Goal: Information Seeking & Learning: Learn about a topic

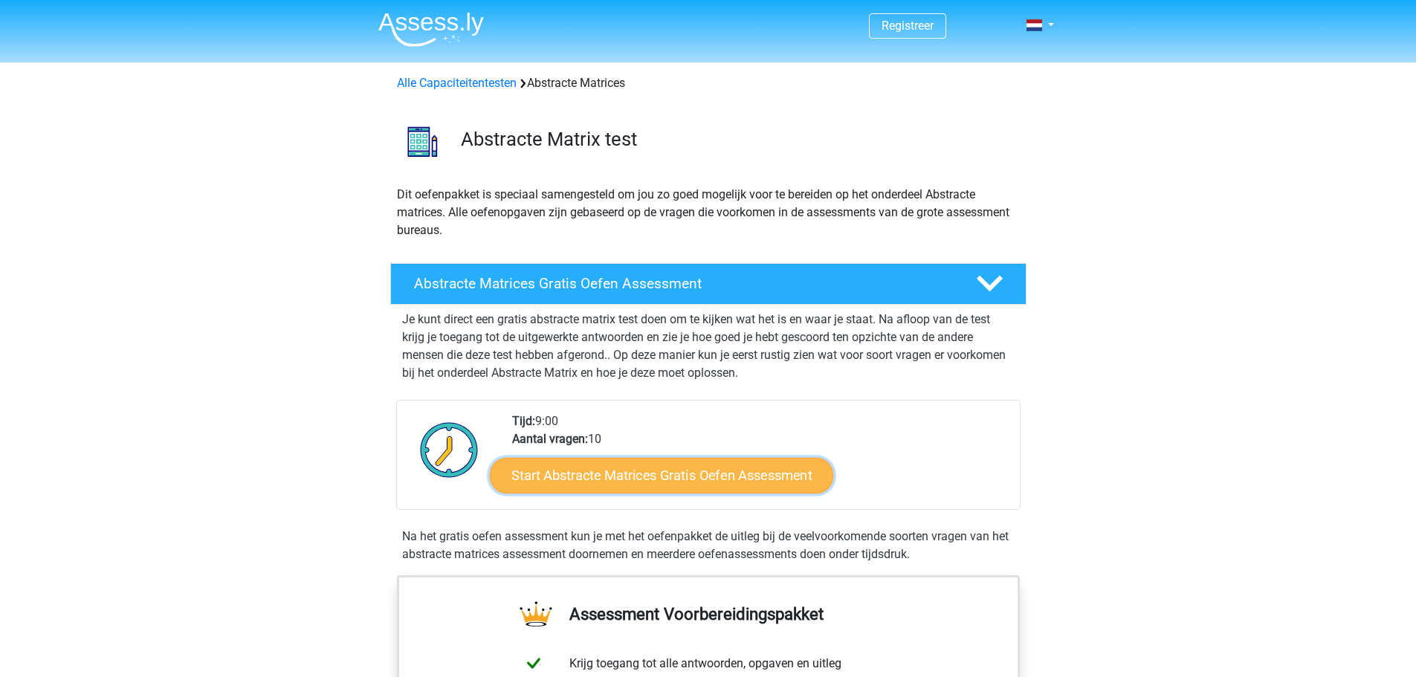
click at [652, 474] on link "Start Abstracte Matrices Gratis Oefen Assessment" at bounding box center [661, 475] width 343 height 36
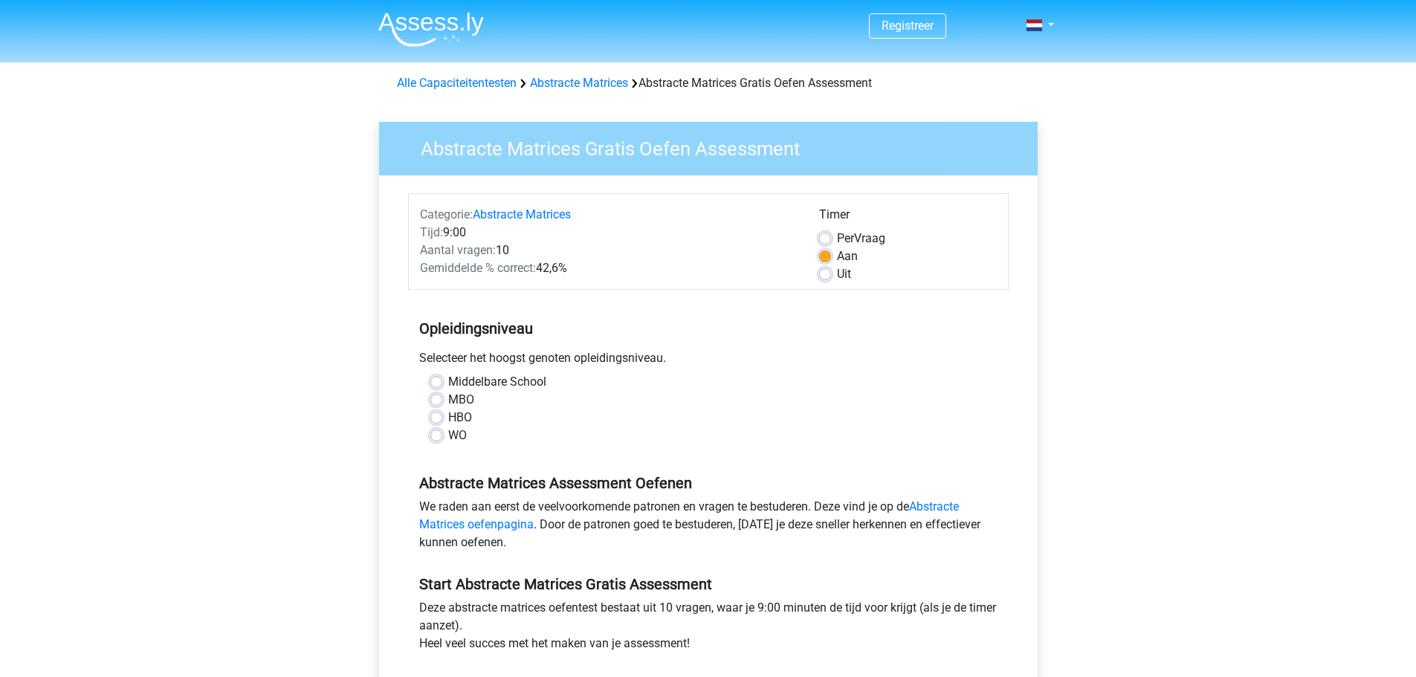
click at [449, 440] on label "WO" at bounding box center [457, 436] width 19 height 18
click at [442, 440] on input "WO" at bounding box center [436, 434] width 12 height 15
radio input "true"
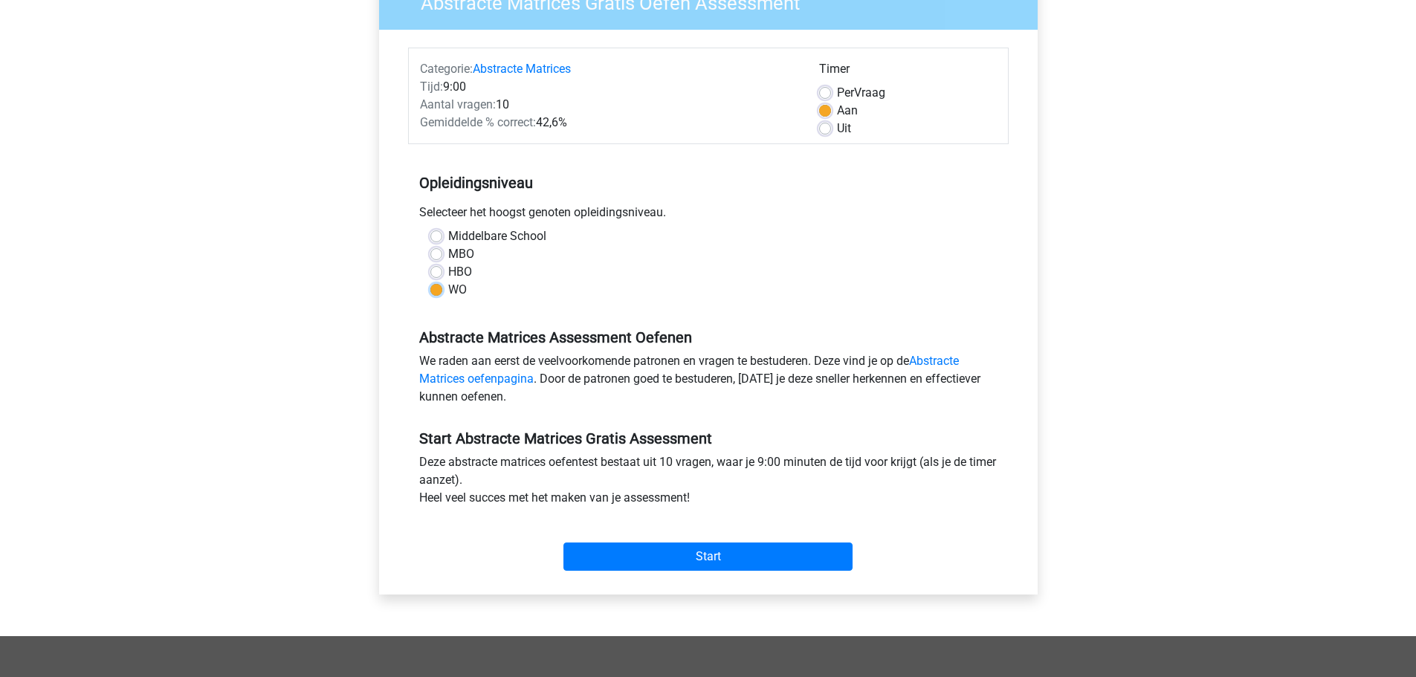
scroll to position [149, 0]
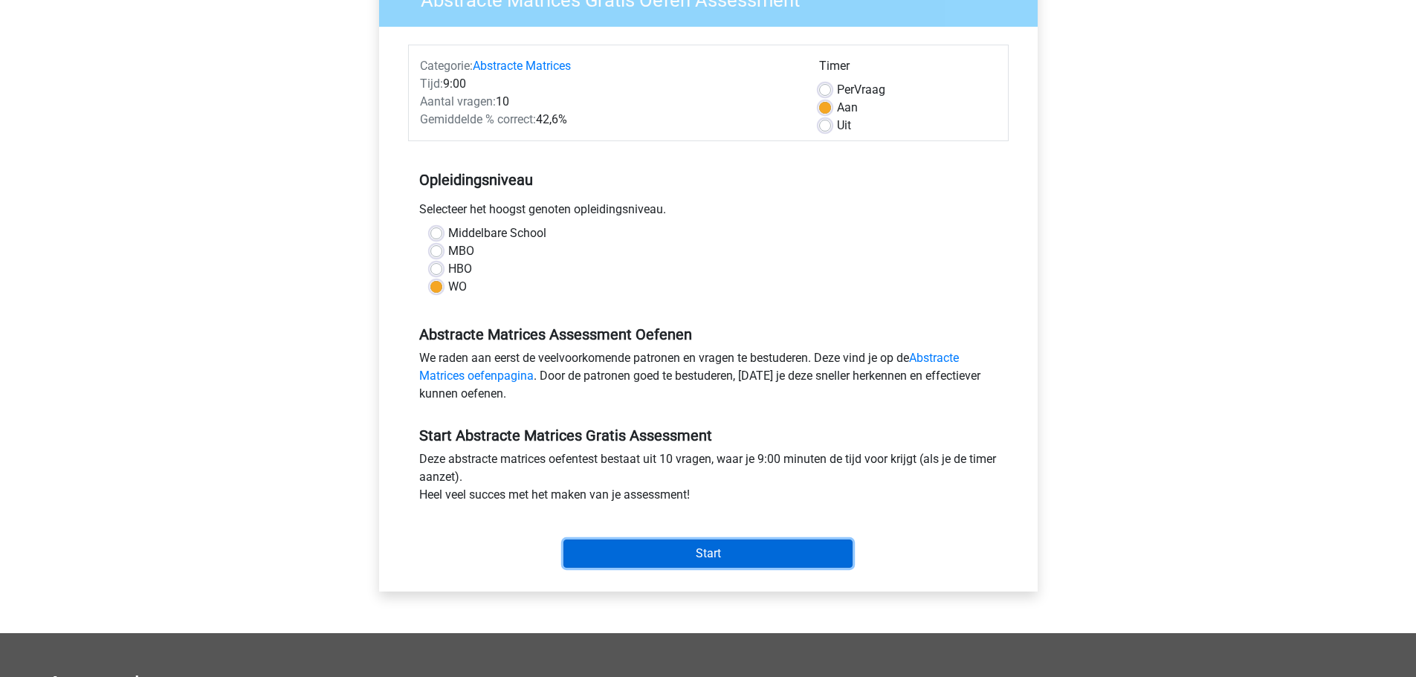
click at [710, 565] on input "Start" at bounding box center [707, 553] width 289 height 28
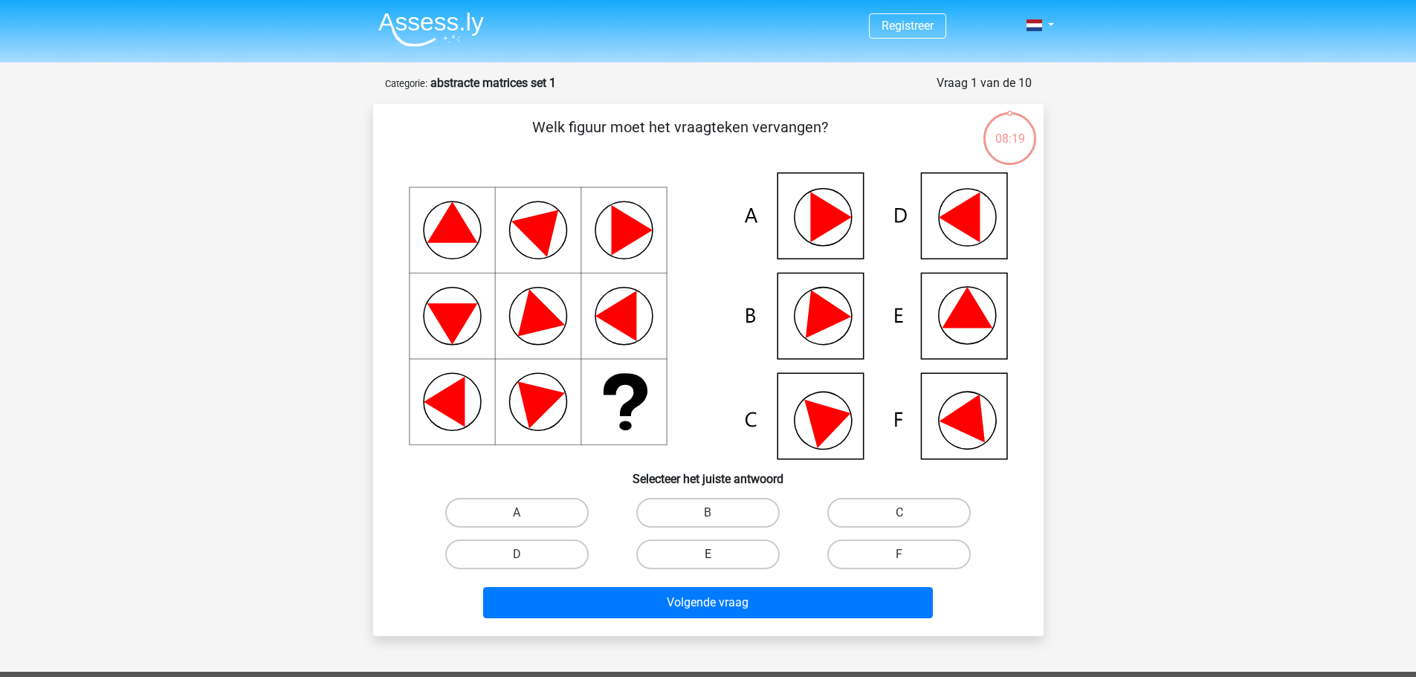
click at [686, 557] on label "E" at bounding box center [707, 554] width 143 height 30
click at [707, 557] on input "E" at bounding box center [712, 559] width 10 height 10
radio input "true"
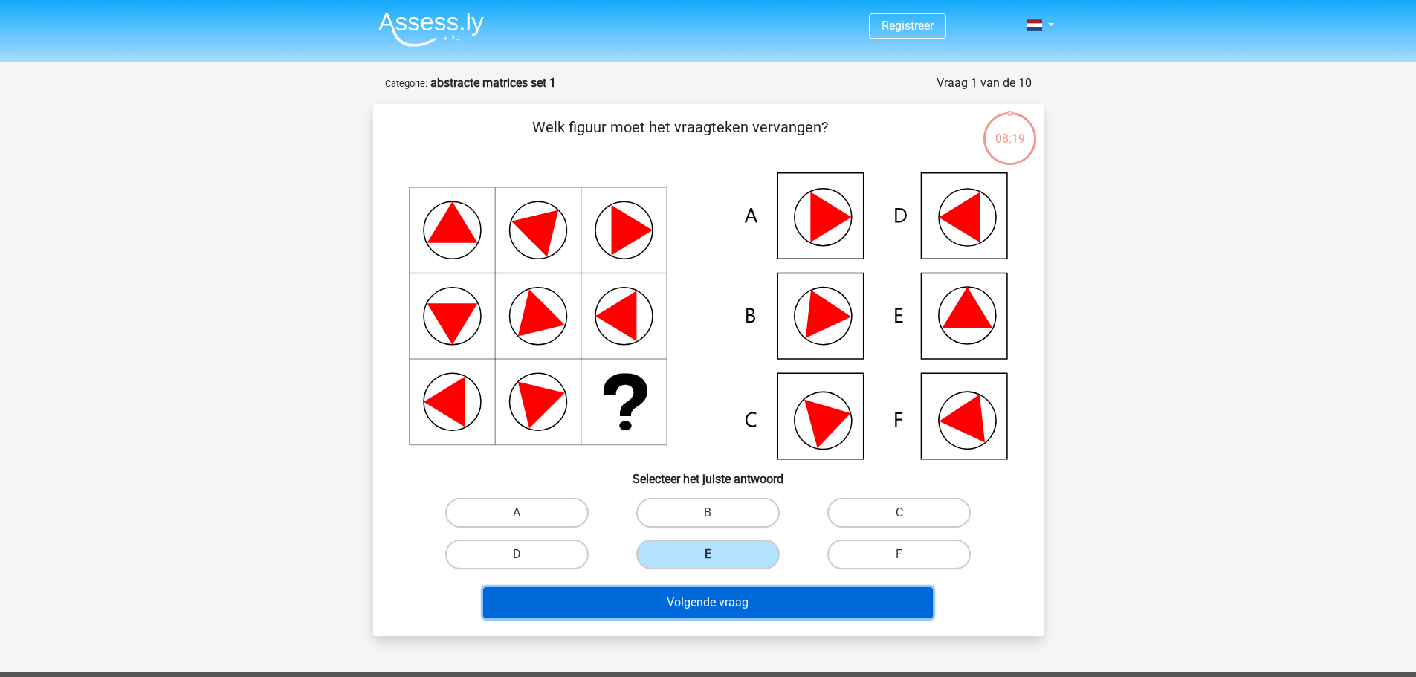
click at [704, 599] on button "Volgende vraag" at bounding box center [708, 602] width 450 height 31
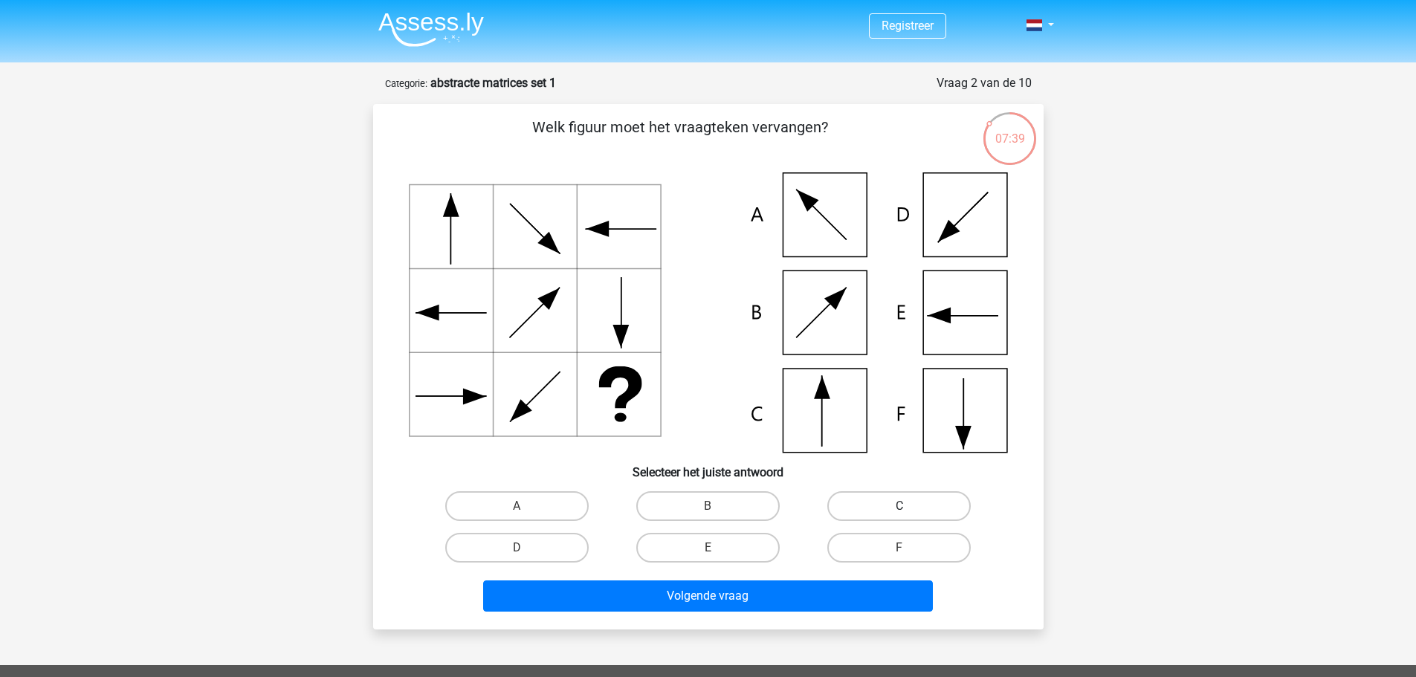
click at [926, 502] on label "C" at bounding box center [898, 506] width 143 height 30
click at [909, 506] on input "C" at bounding box center [904, 511] width 10 height 10
radio input "true"
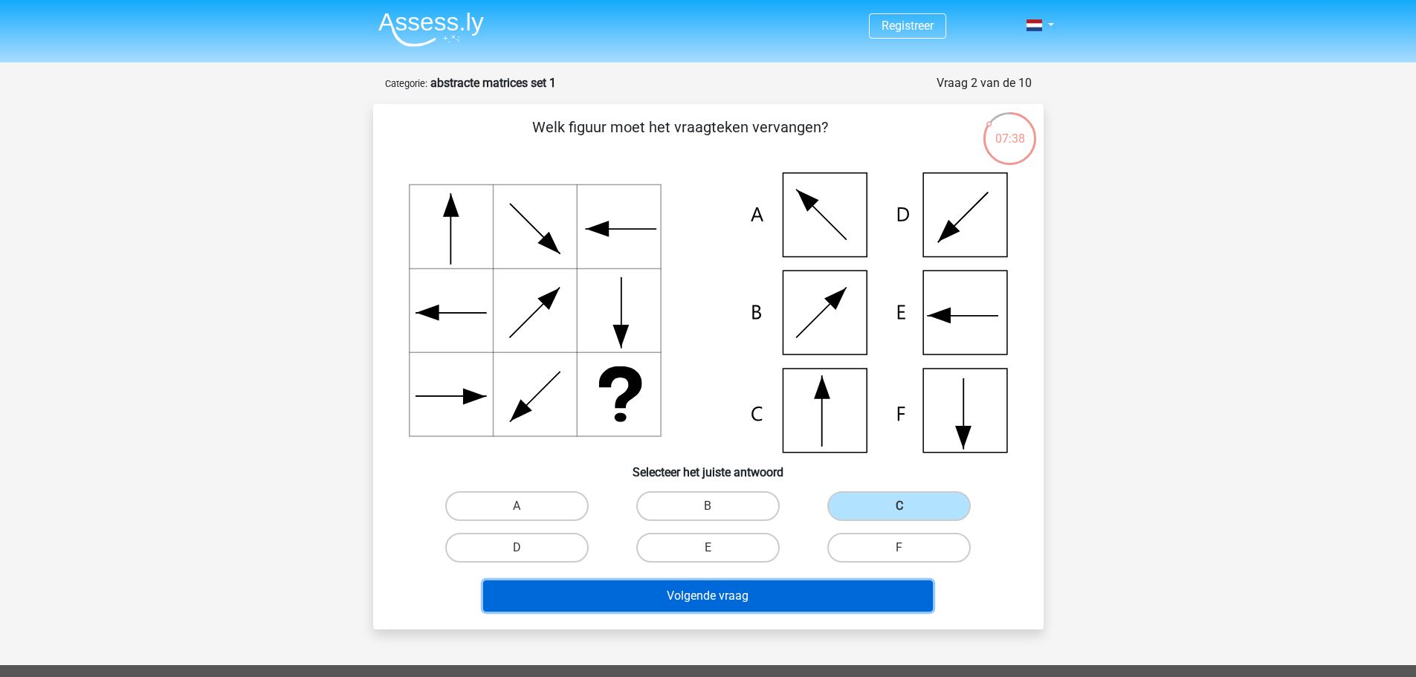
click at [769, 603] on button "Volgende vraag" at bounding box center [708, 595] width 450 height 31
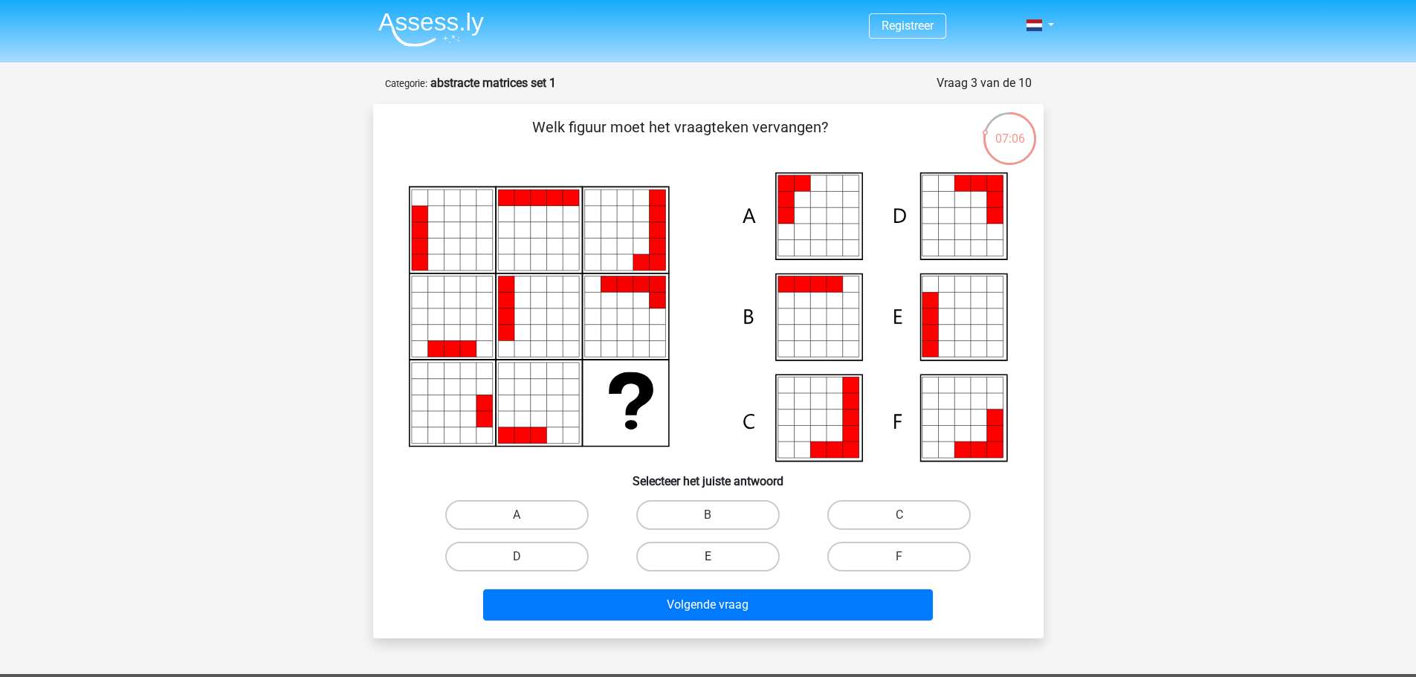
click at [696, 553] on label "E" at bounding box center [707, 557] width 143 height 30
click at [707, 557] on input "E" at bounding box center [712, 562] width 10 height 10
radio input "true"
click at [541, 515] on label "A" at bounding box center [516, 515] width 143 height 30
click at [526, 515] on input "A" at bounding box center [521, 520] width 10 height 10
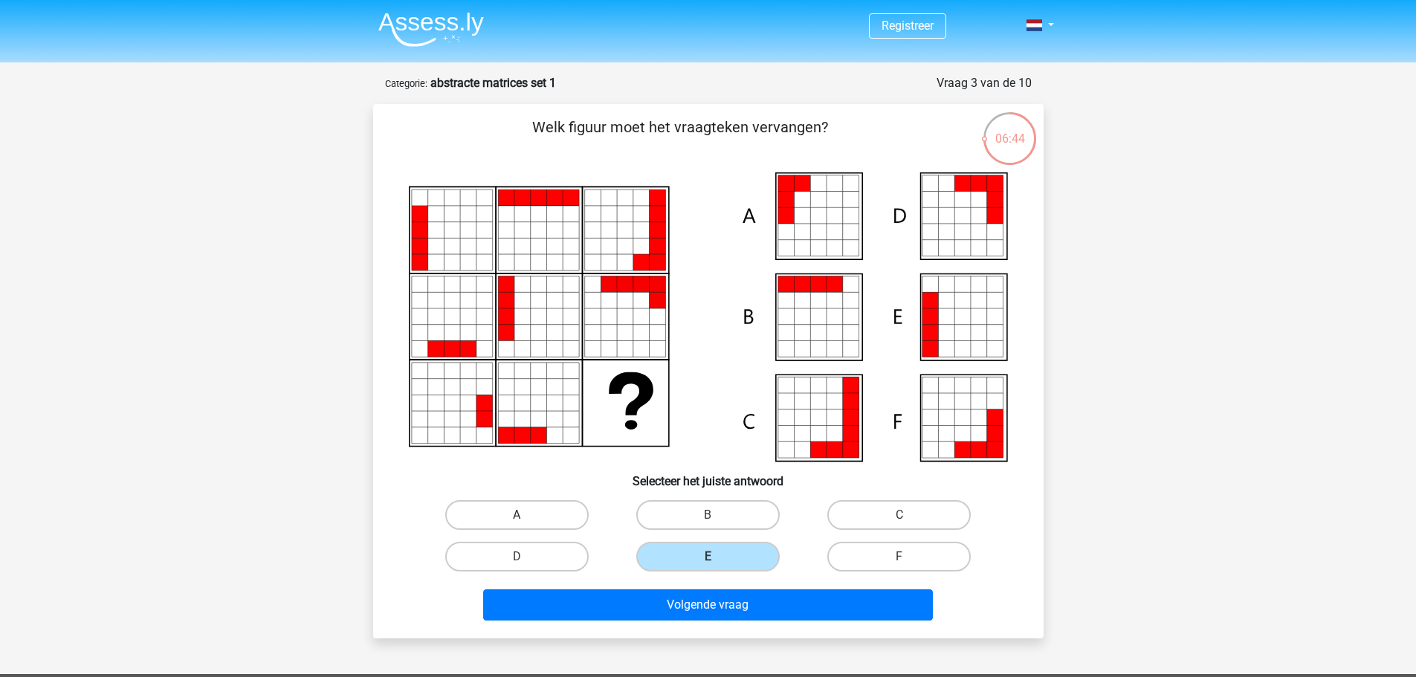
radio input "true"
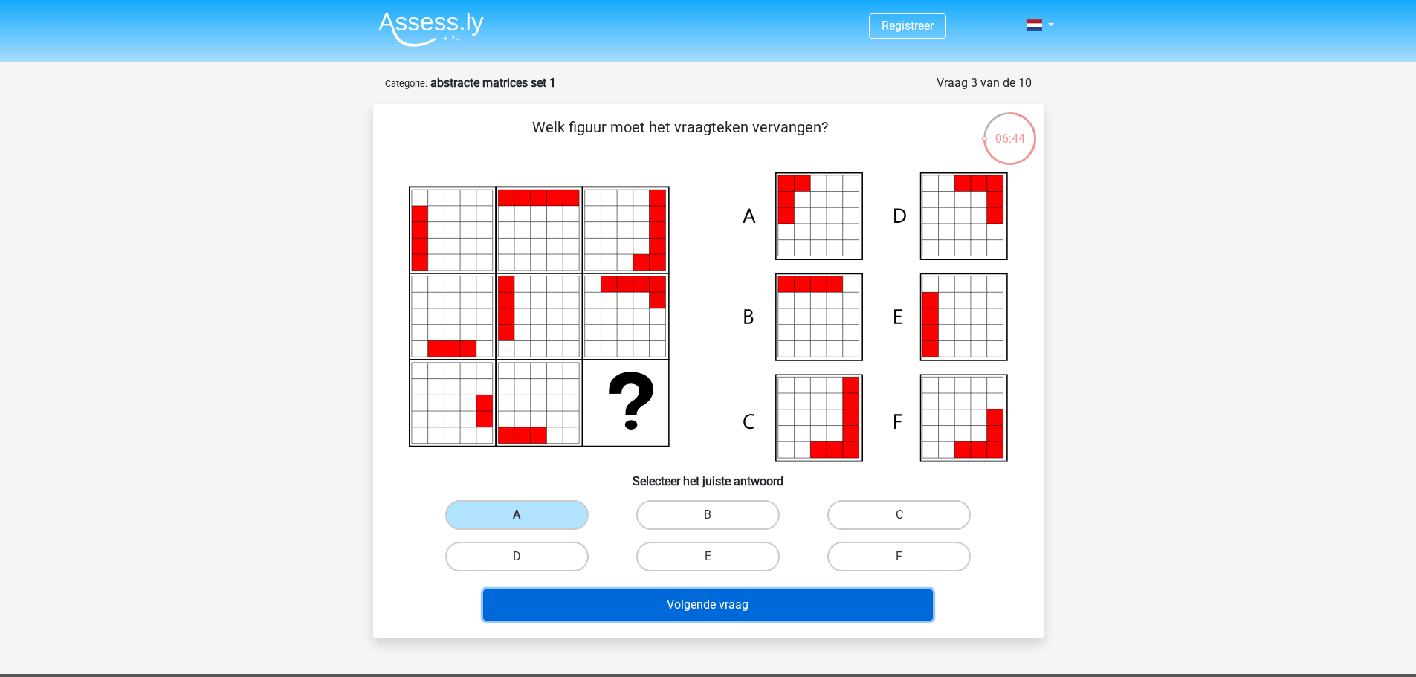
click at [678, 603] on button "Volgende vraag" at bounding box center [708, 604] width 450 height 31
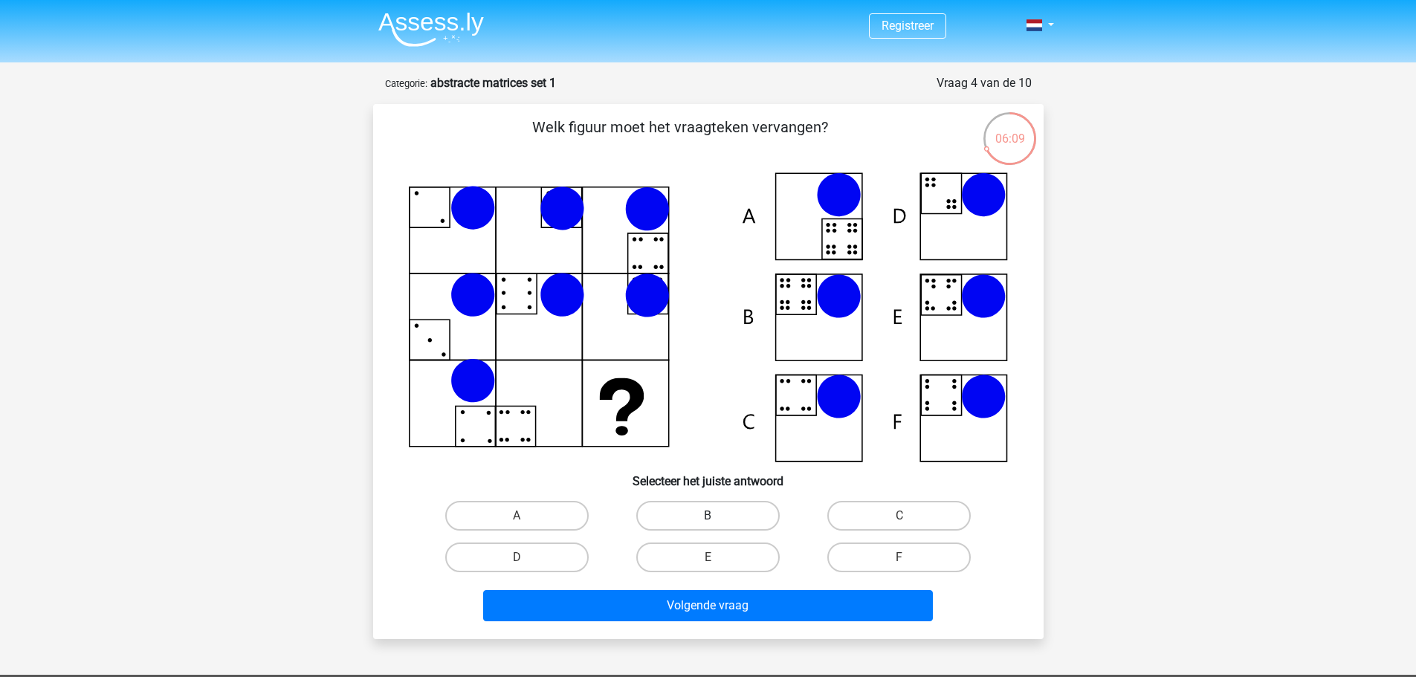
click at [718, 520] on label "B" at bounding box center [707, 516] width 143 height 30
click at [717, 520] on input "B" at bounding box center [712, 521] width 10 height 10
radio input "true"
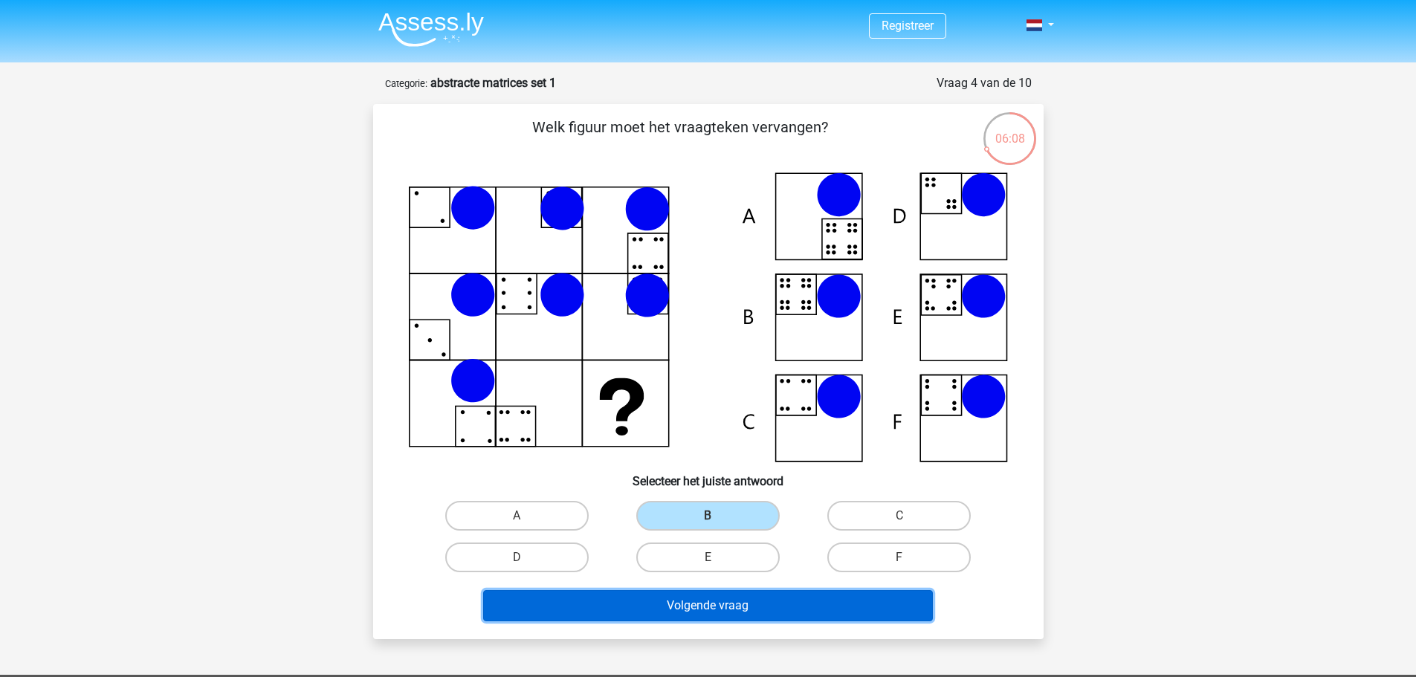
click at [700, 608] on button "Volgende vraag" at bounding box center [708, 605] width 450 height 31
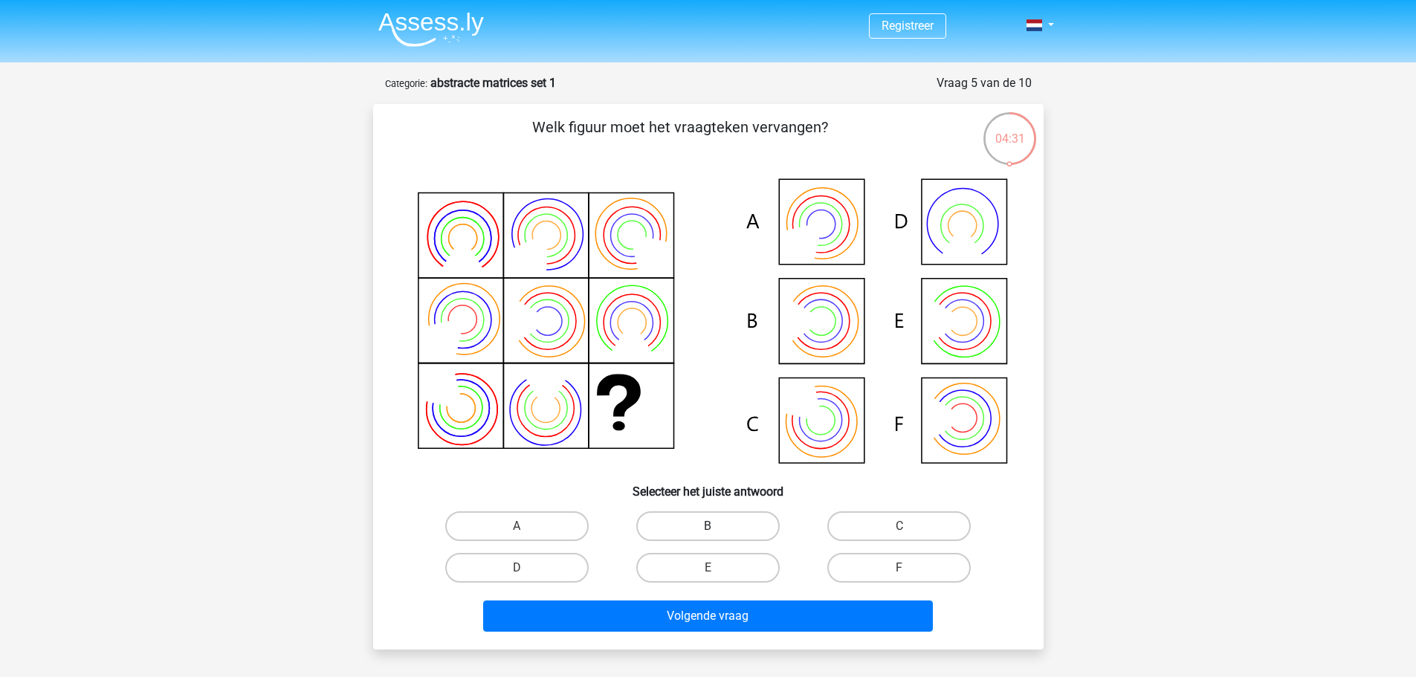
click at [737, 525] on label "B" at bounding box center [707, 526] width 143 height 30
click at [717, 526] on input "B" at bounding box center [712, 531] width 10 height 10
radio input "true"
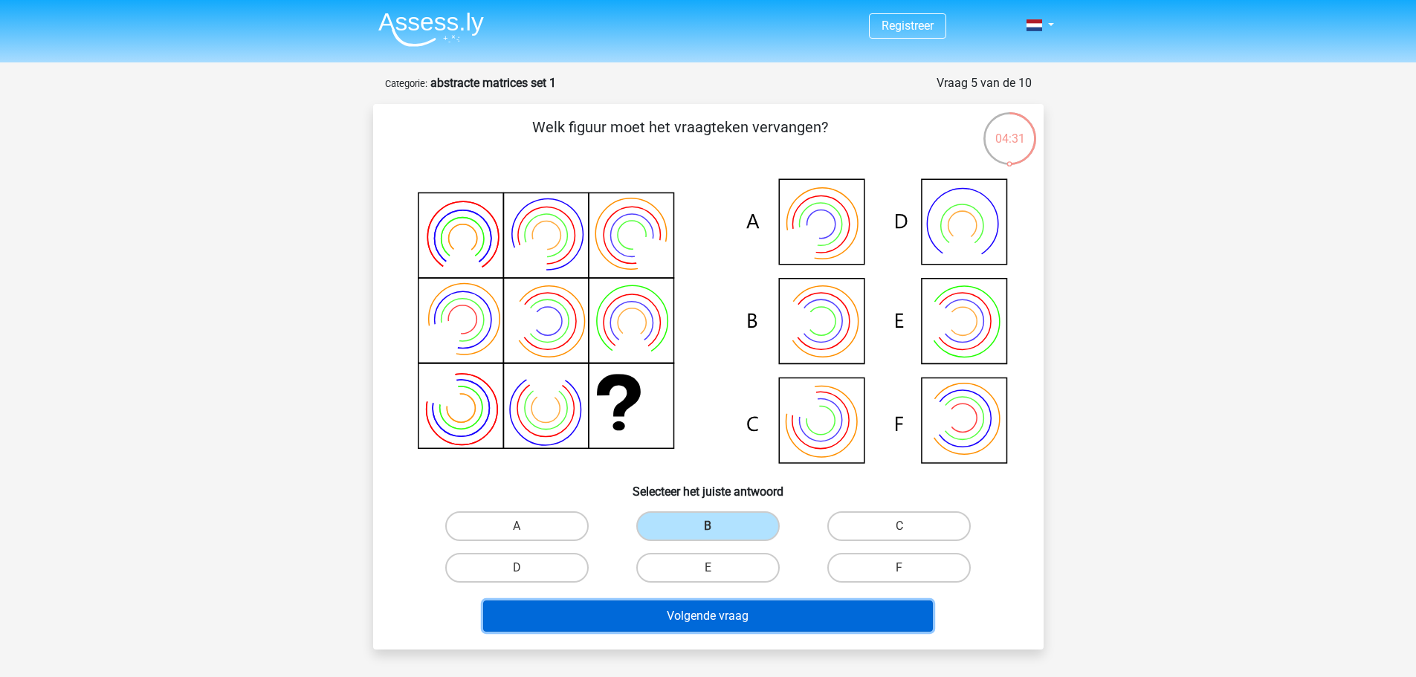
click at [759, 619] on button "Volgende vraag" at bounding box center [708, 615] width 450 height 31
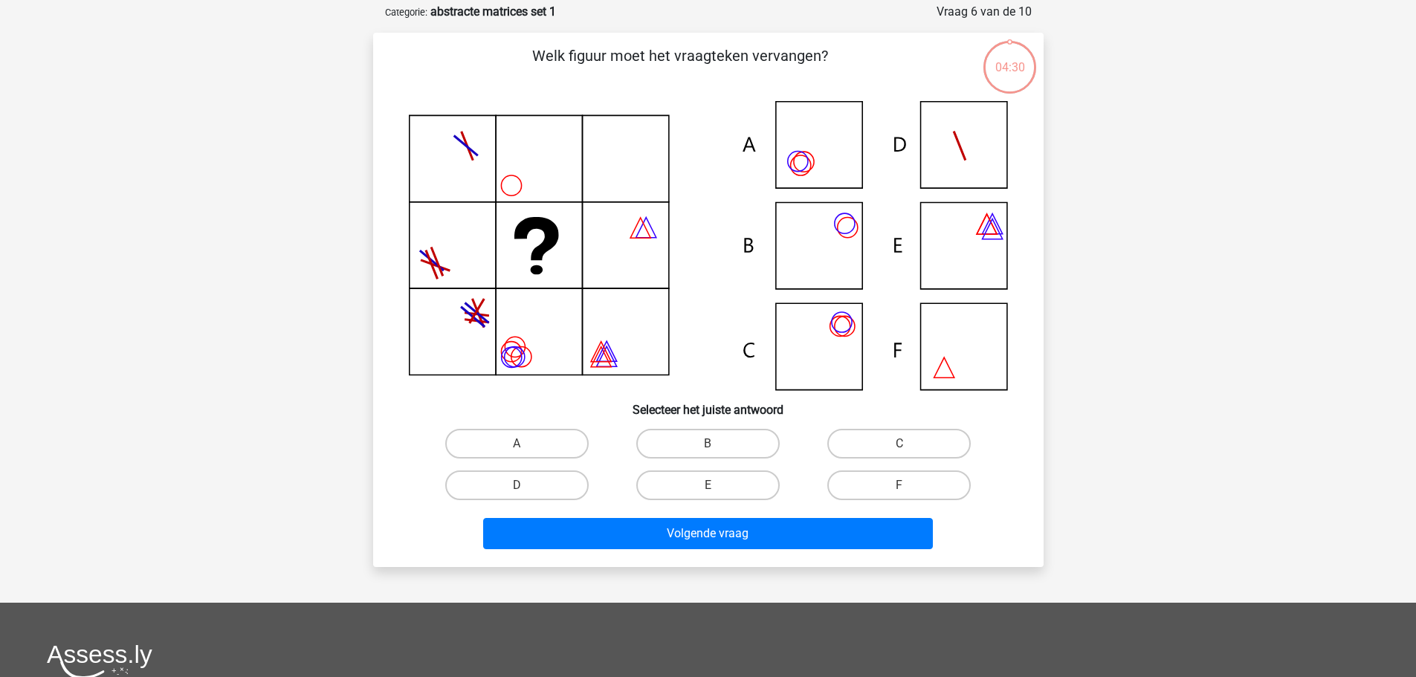
scroll to position [74, 0]
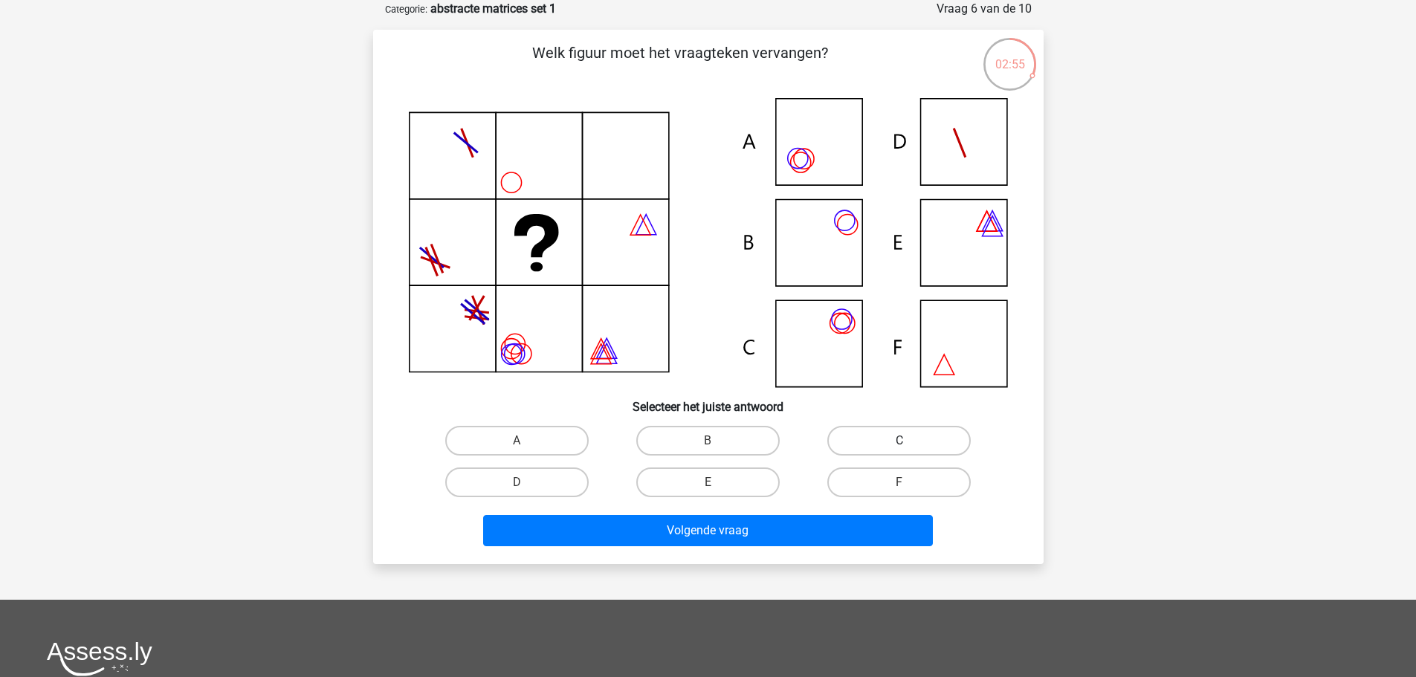
click at [860, 429] on label "C" at bounding box center [898, 441] width 143 height 30
click at [899, 441] on input "C" at bounding box center [904, 446] width 10 height 10
radio input "true"
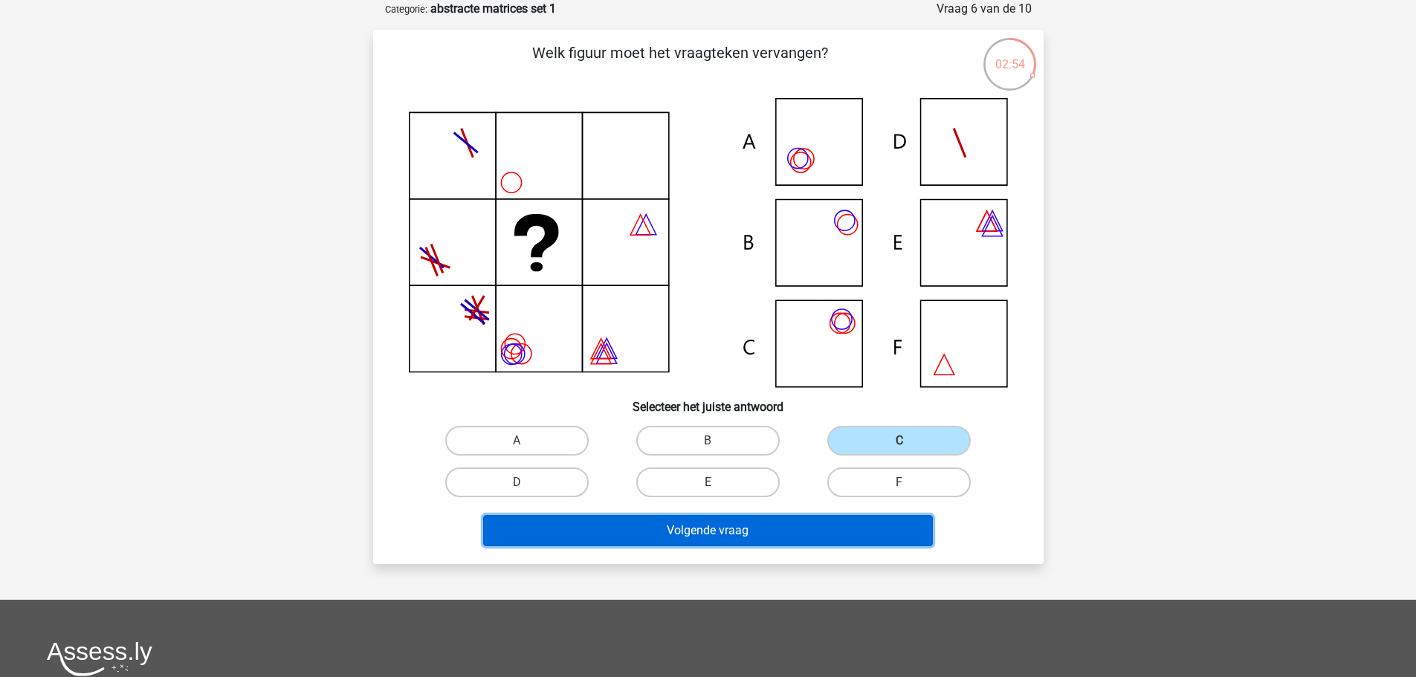
click at [801, 539] on button "Volgende vraag" at bounding box center [708, 530] width 450 height 31
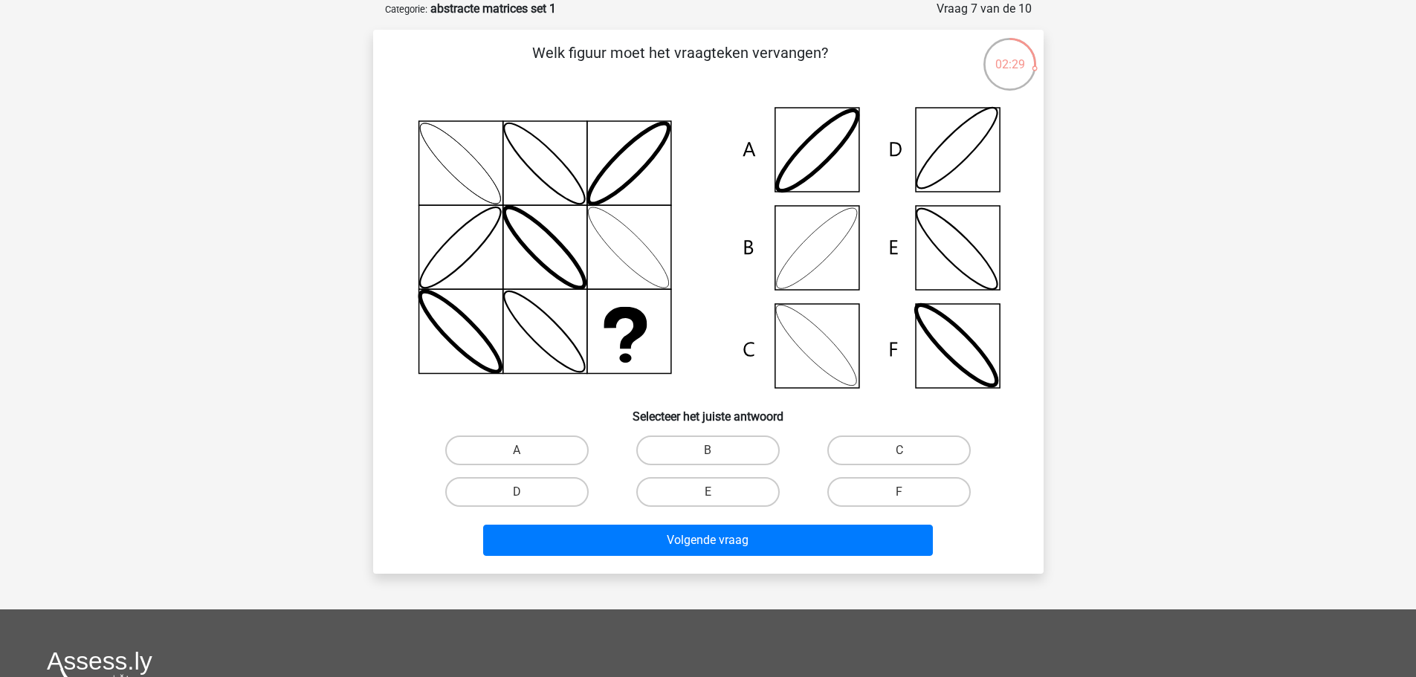
click at [809, 240] on icon at bounding box center [708, 247] width 599 height 299
click at [812, 253] on icon at bounding box center [708, 247] width 599 height 299
click at [751, 442] on label "B" at bounding box center [707, 450] width 143 height 30
click at [717, 450] on input "B" at bounding box center [712, 455] width 10 height 10
radio input "true"
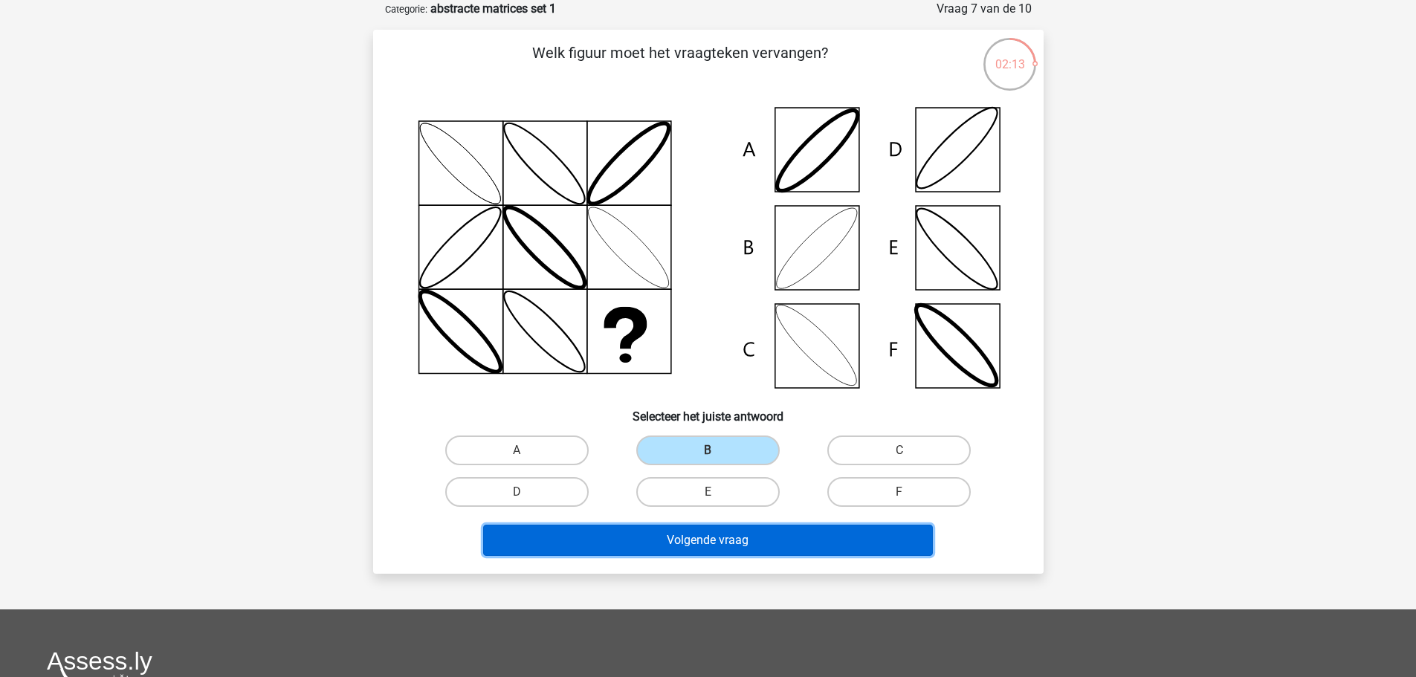
click at [733, 548] on button "Volgende vraag" at bounding box center [708, 540] width 450 height 31
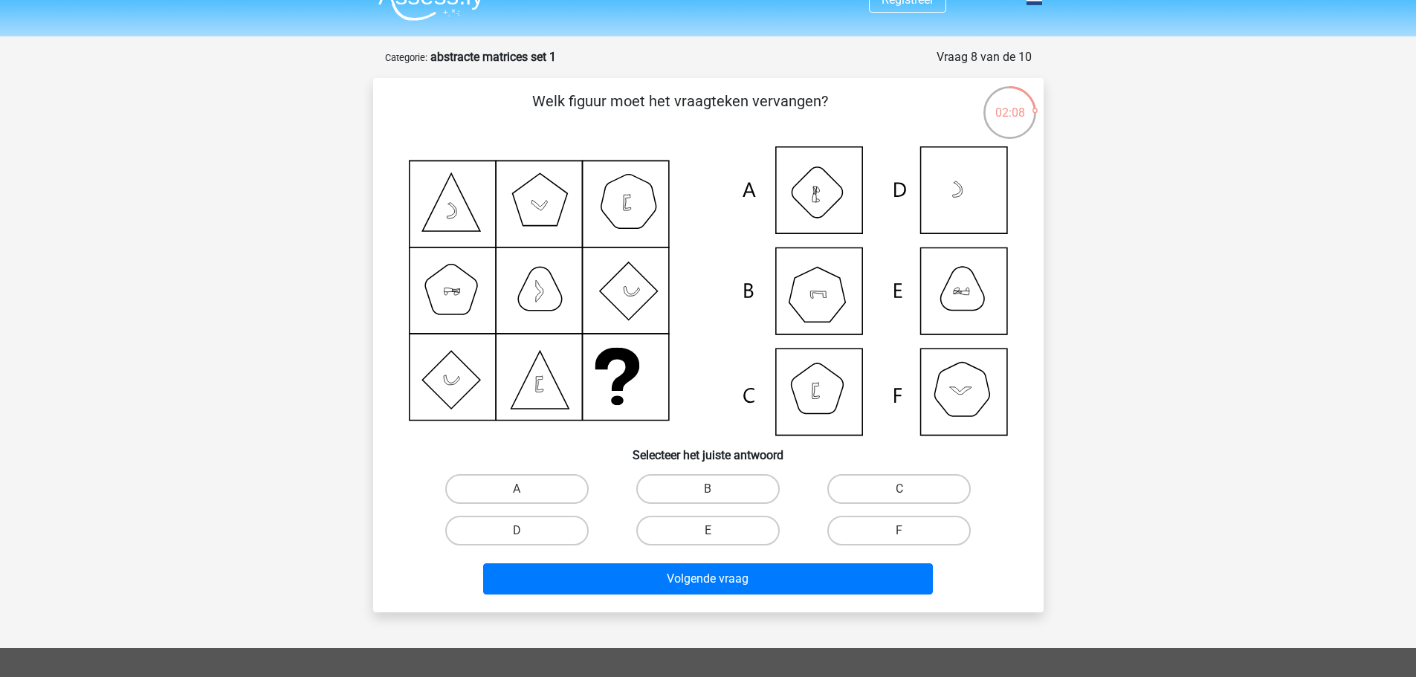
scroll to position [0, 0]
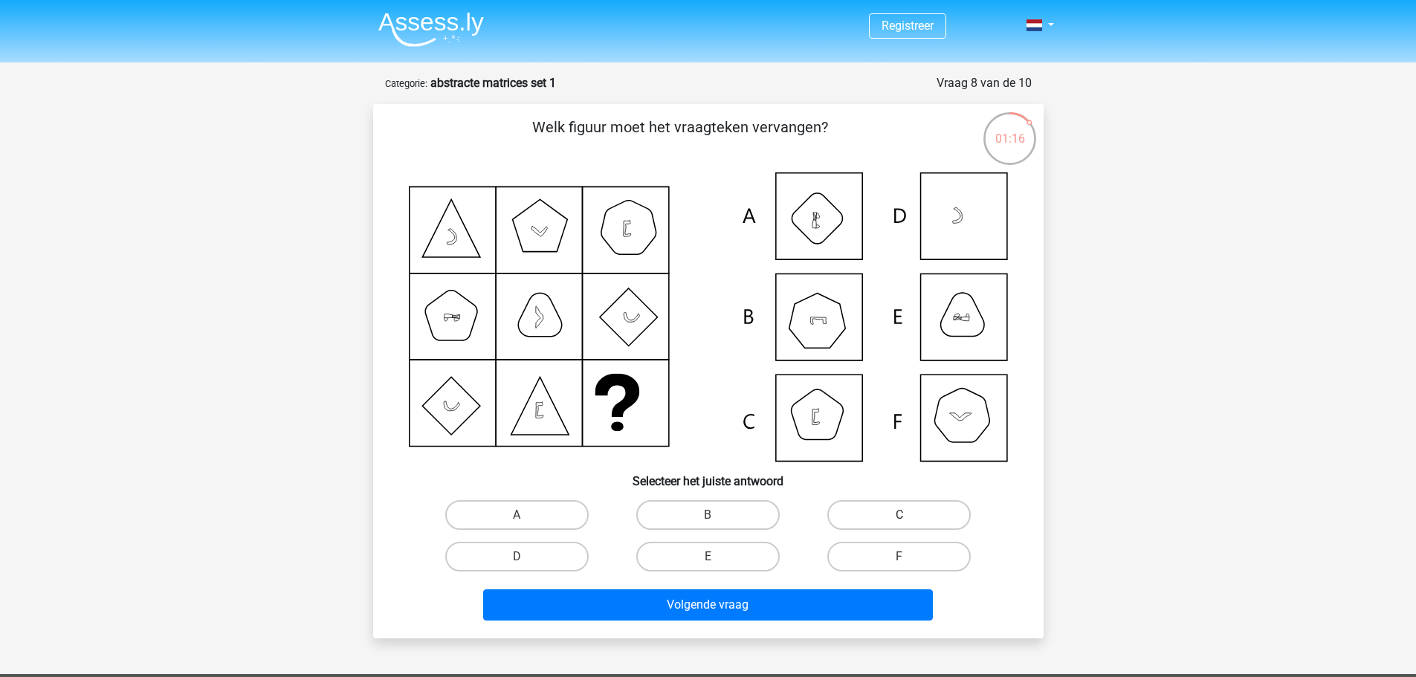
click at [927, 513] on label "C" at bounding box center [898, 515] width 143 height 30
click at [909, 515] on input "C" at bounding box center [904, 520] width 10 height 10
radio input "true"
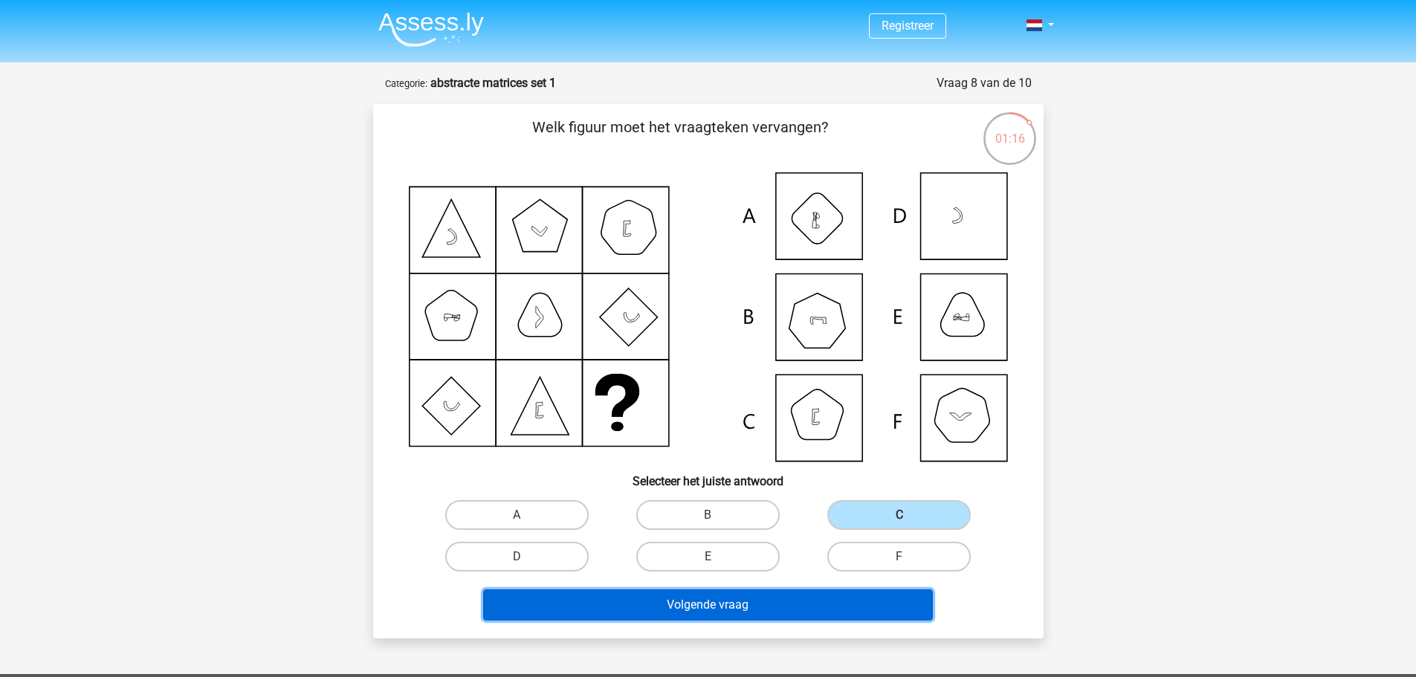
click at [797, 592] on button "Volgende vraag" at bounding box center [708, 604] width 450 height 31
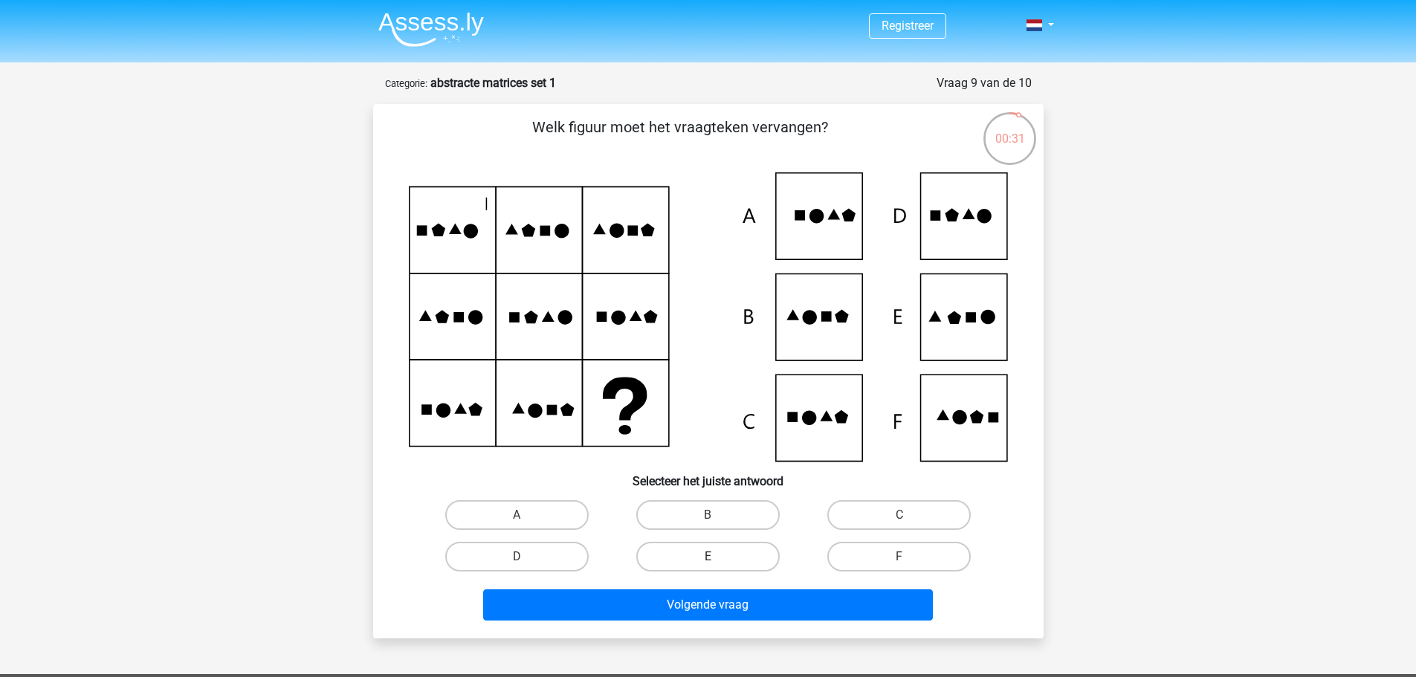
click at [714, 550] on label "E" at bounding box center [707, 557] width 143 height 30
click at [714, 557] on input "E" at bounding box center [712, 562] width 10 height 10
radio input "true"
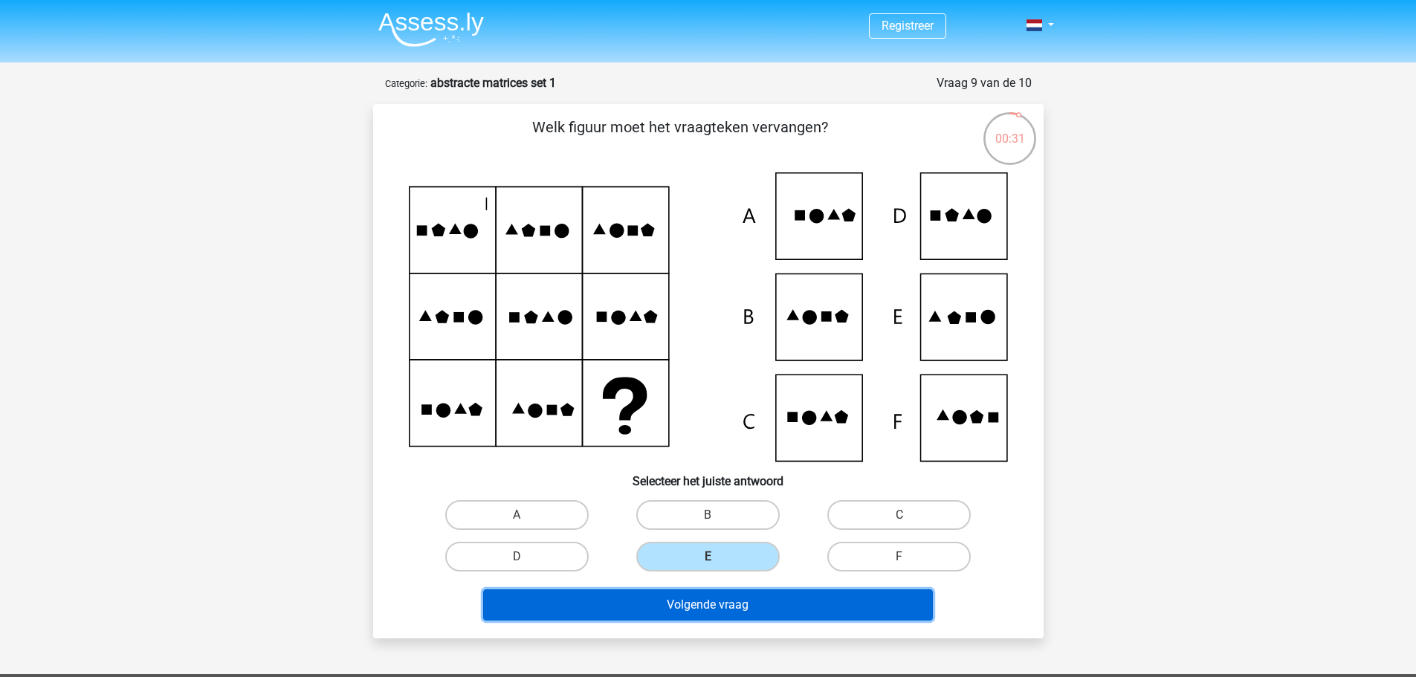
click at [705, 600] on button "Volgende vraag" at bounding box center [708, 604] width 450 height 31
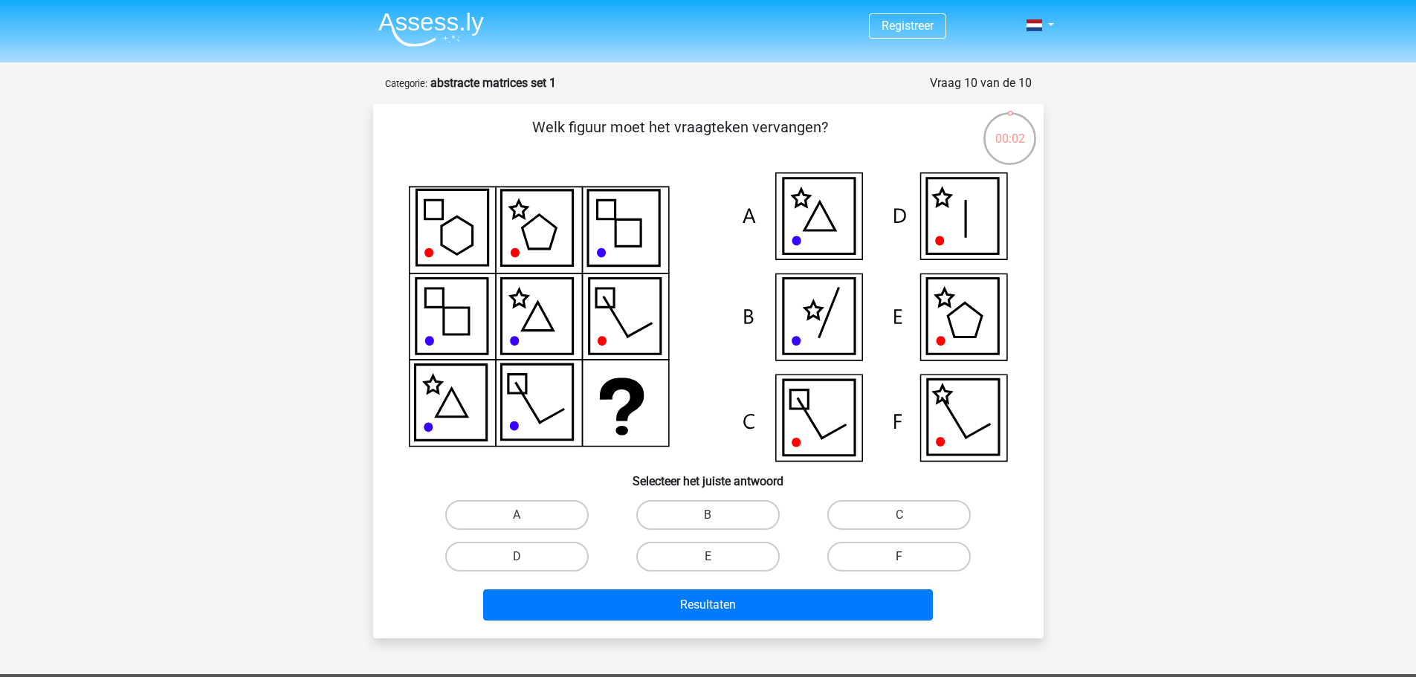
click at [876, 548] on label "F" at bounding box center [898, 557] width 143 height 30
click at [899, 557] on input "F" at bounding box center [904, 562] width 10 height 10
radio input "true"
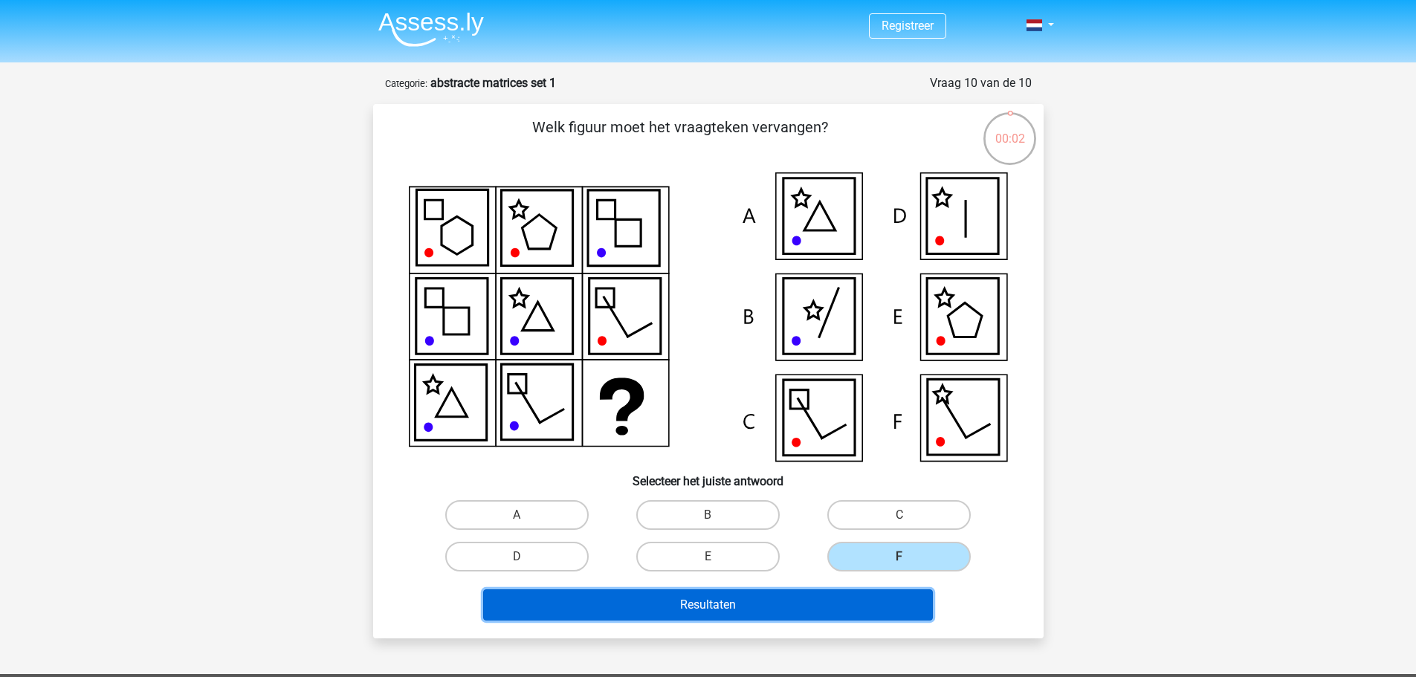
click at [839, 617] on button "Resultaten" at bounding box center [708, 604] width 450 height 31
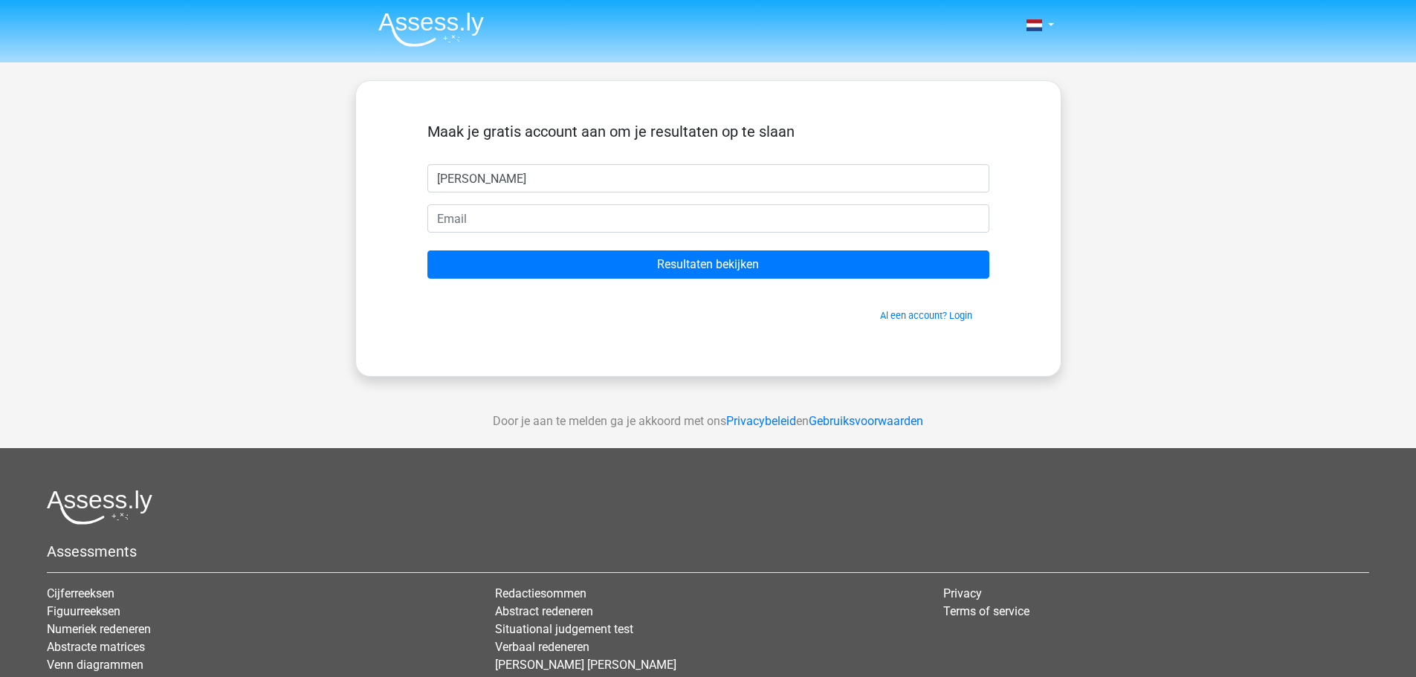
type input "[PERSON_NAME]"
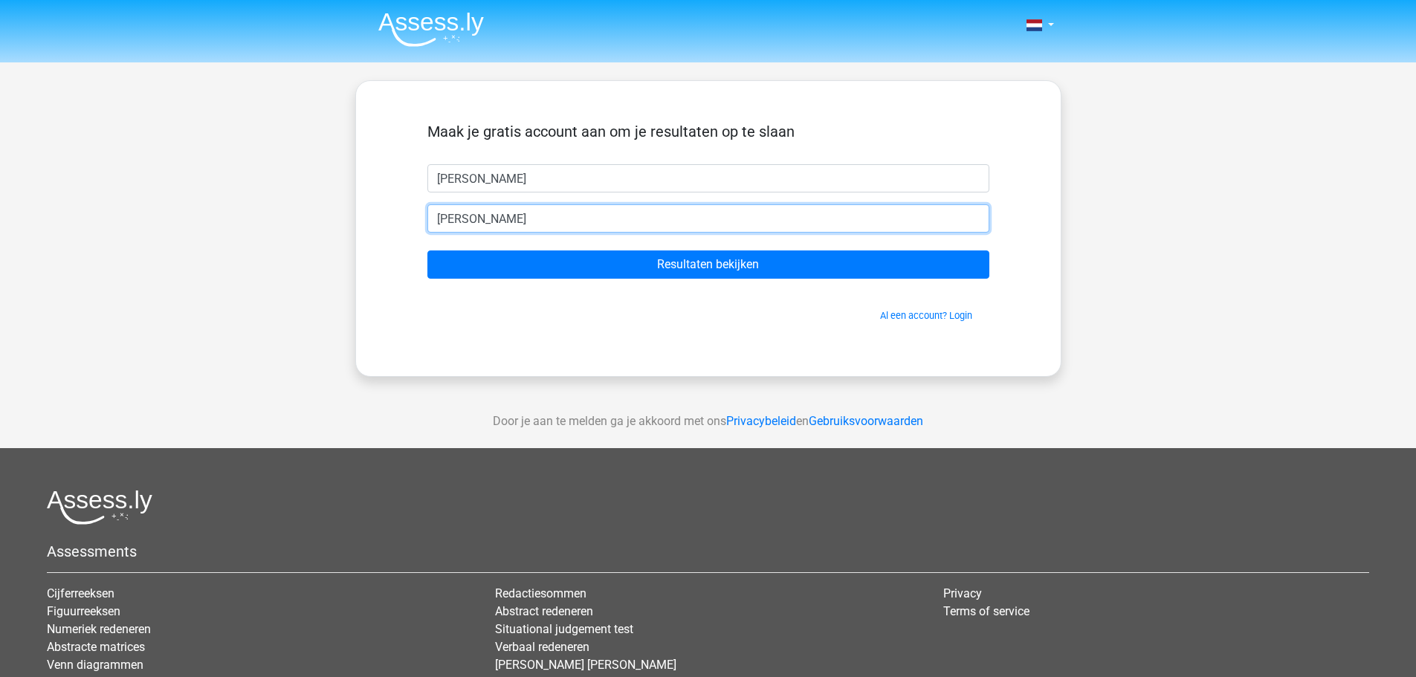
type input "[PERSON_NAME][EMAIL_ADDRESS][DOMAIN_NAME]"
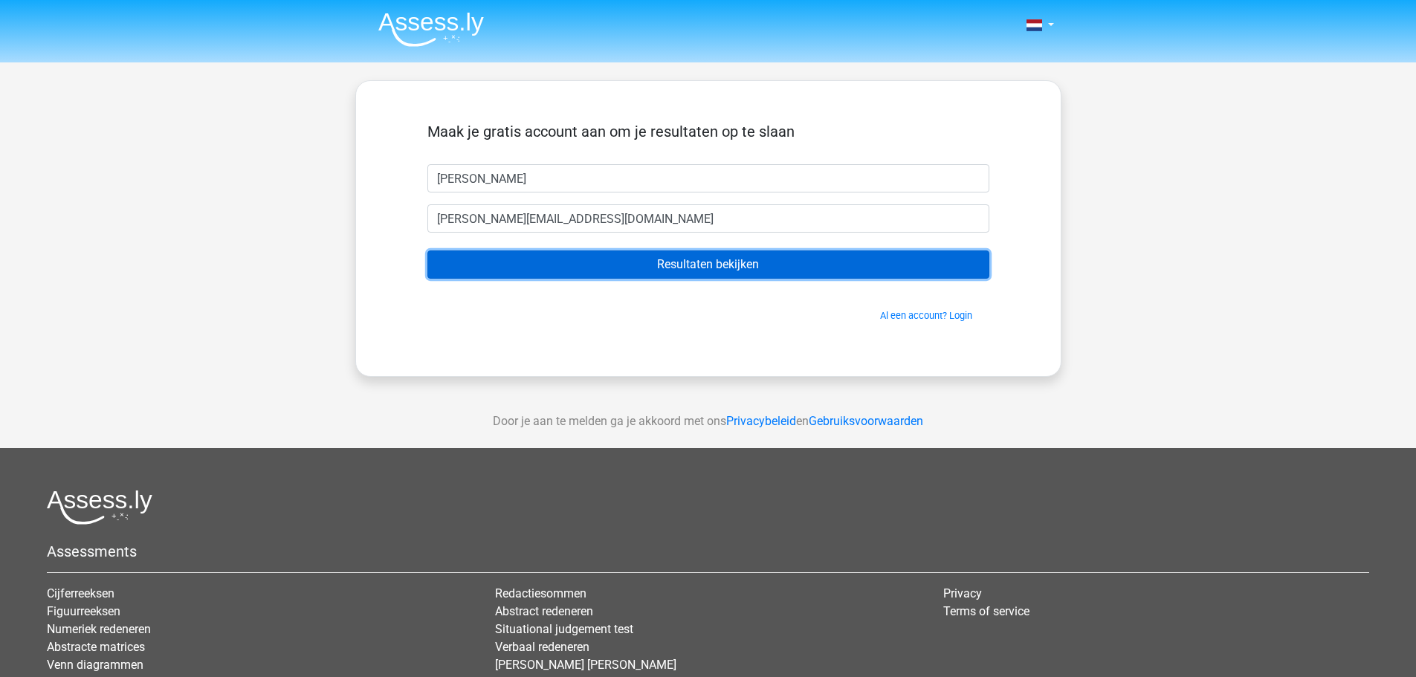
click at [574, 256] on input "Resultaten bekijken" at bounding box center [708, 264] width 562 height 28
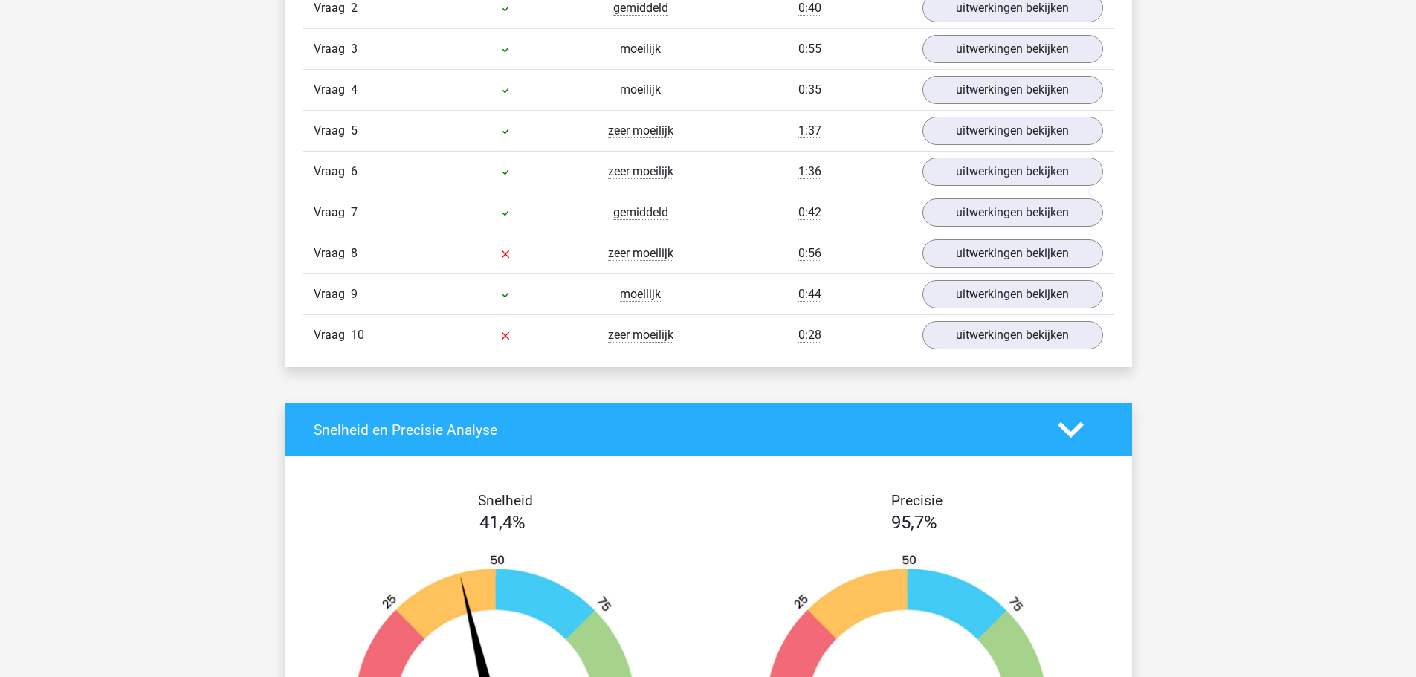
scroll to position [1189, 0]
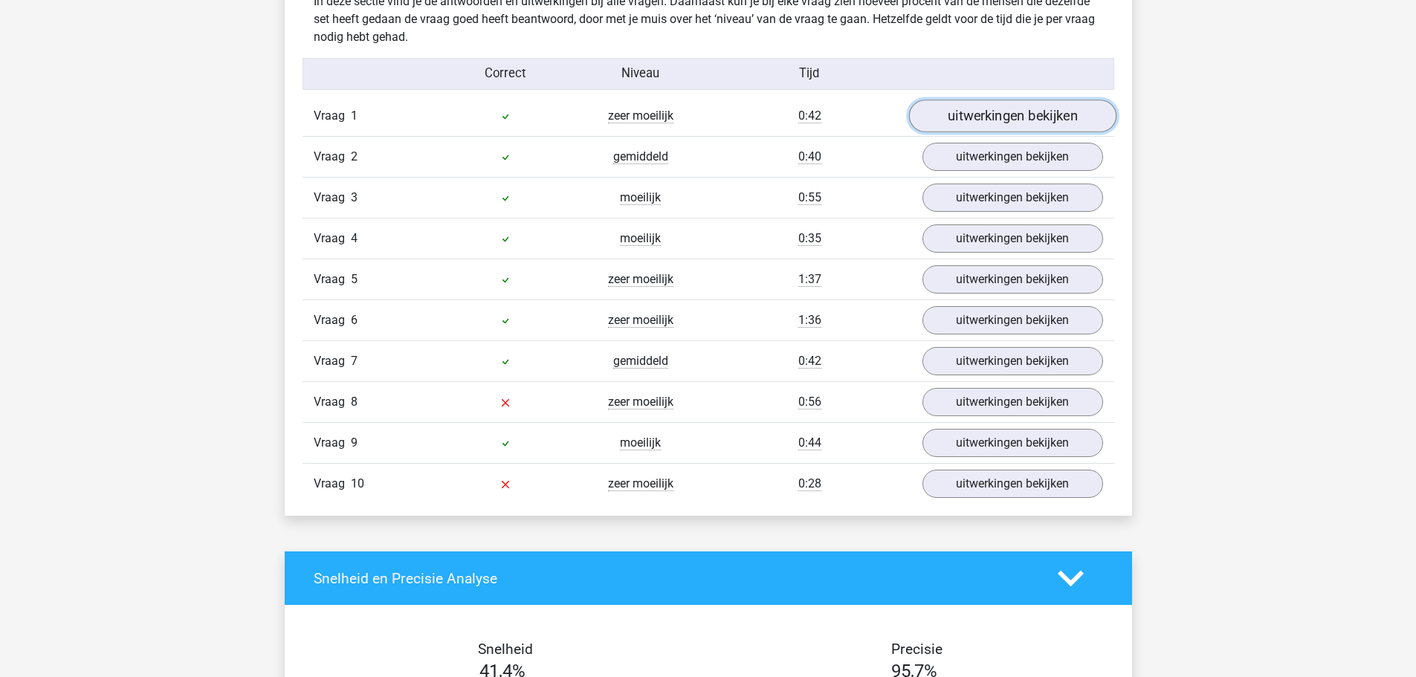
click at [972, 111] on link "uitwerkingen bekijken" at bounding box center [1011, 116] width 207 height 33
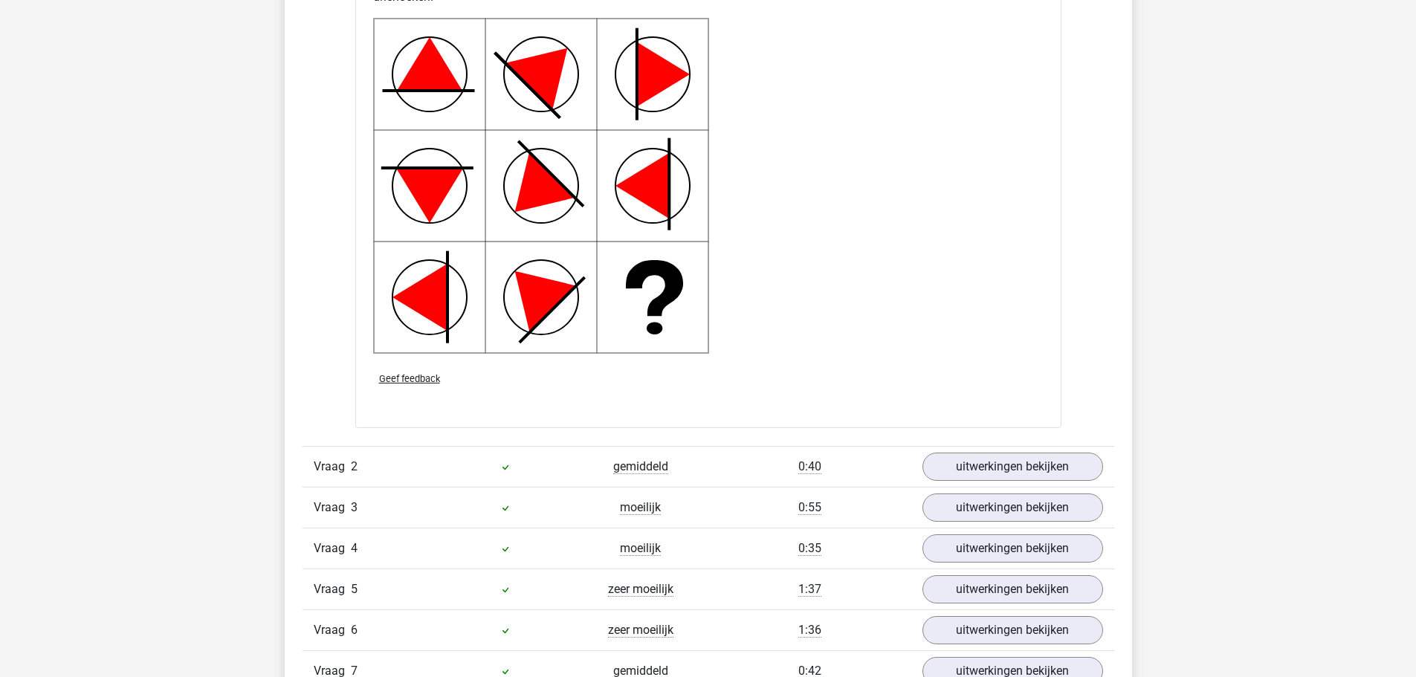
scroll to position [2155, 0]
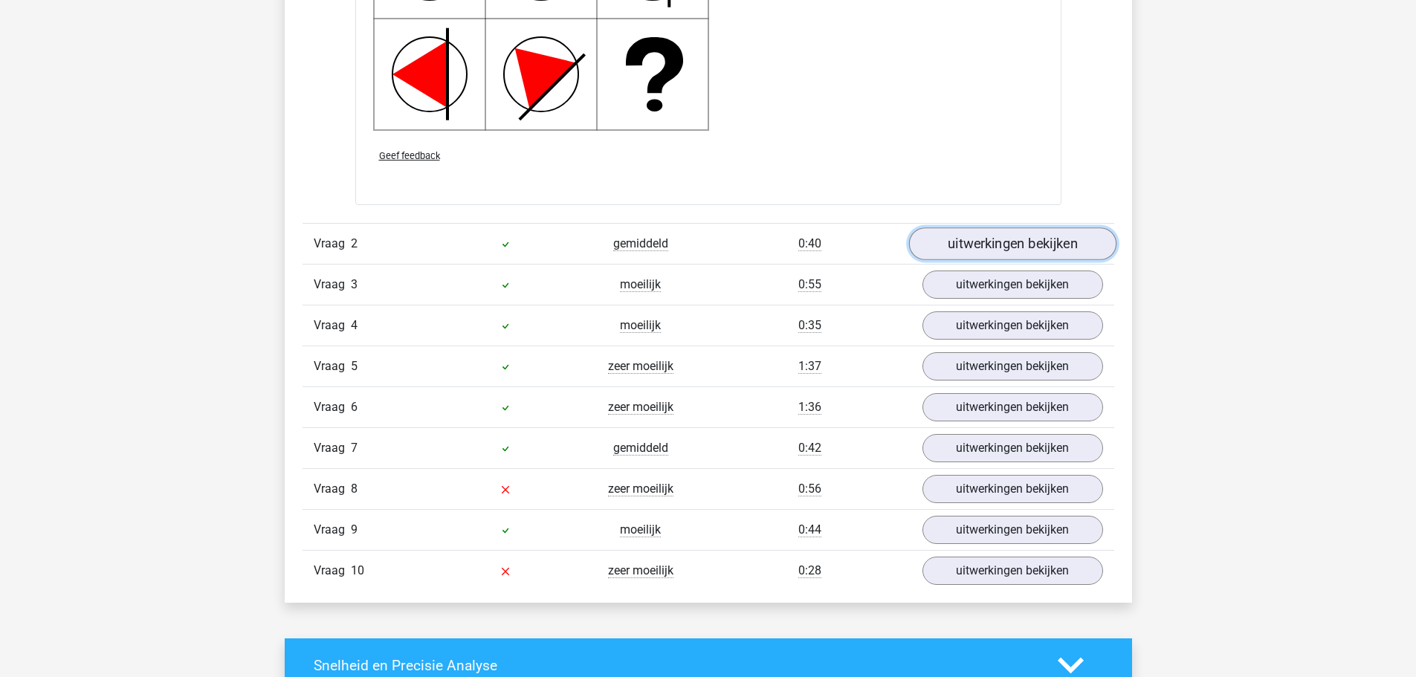
click at [1014, 247] on link "uitwerkingen bekijken" at bounding box center [1011, 244] width 207 height 33
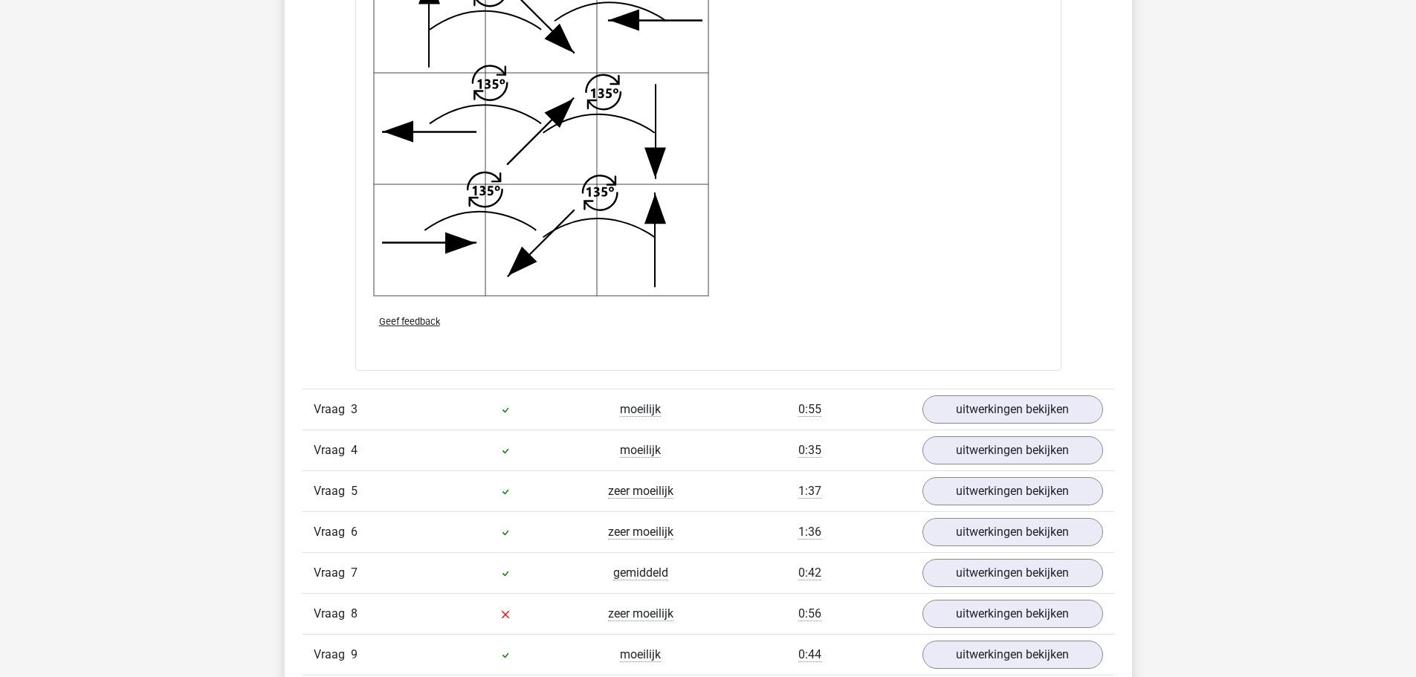
scroll to position [3195, 0]
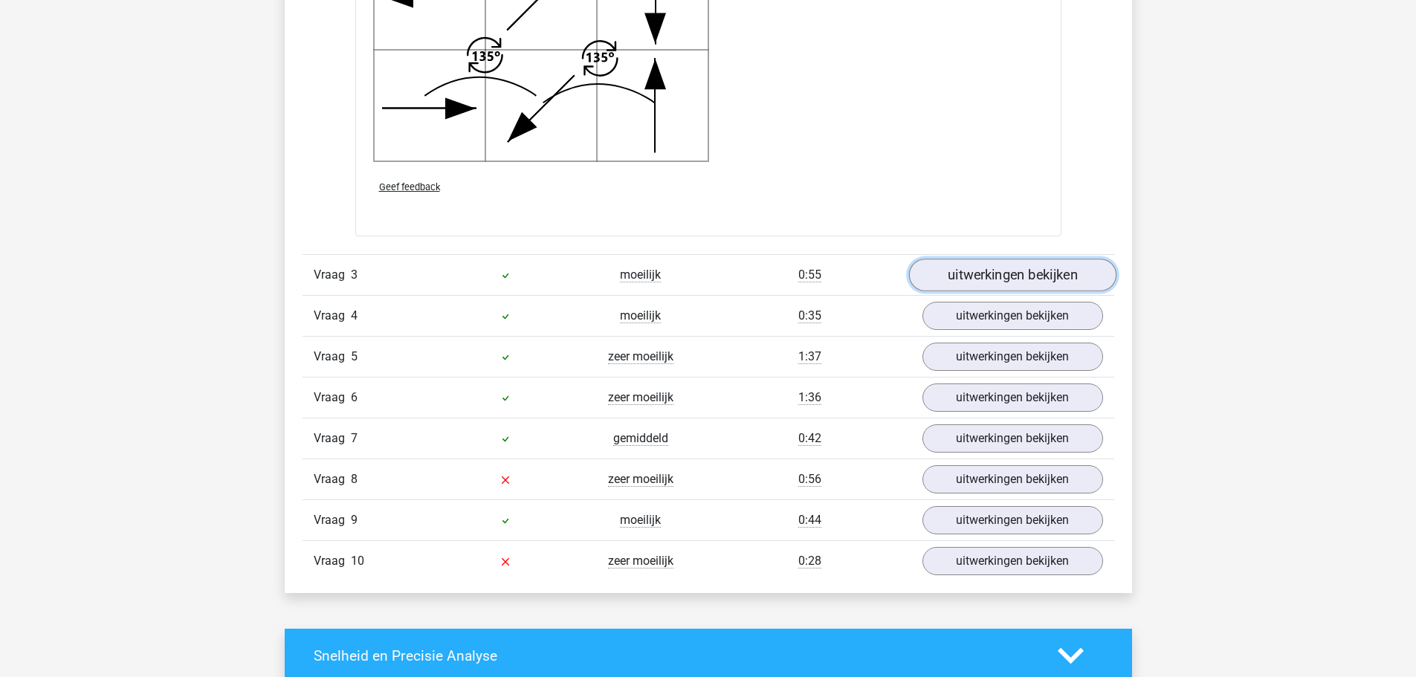
click at [983, 276] on link "uitwerkingen bekijken" at bounding box center [1011, 275] width 207 height 33
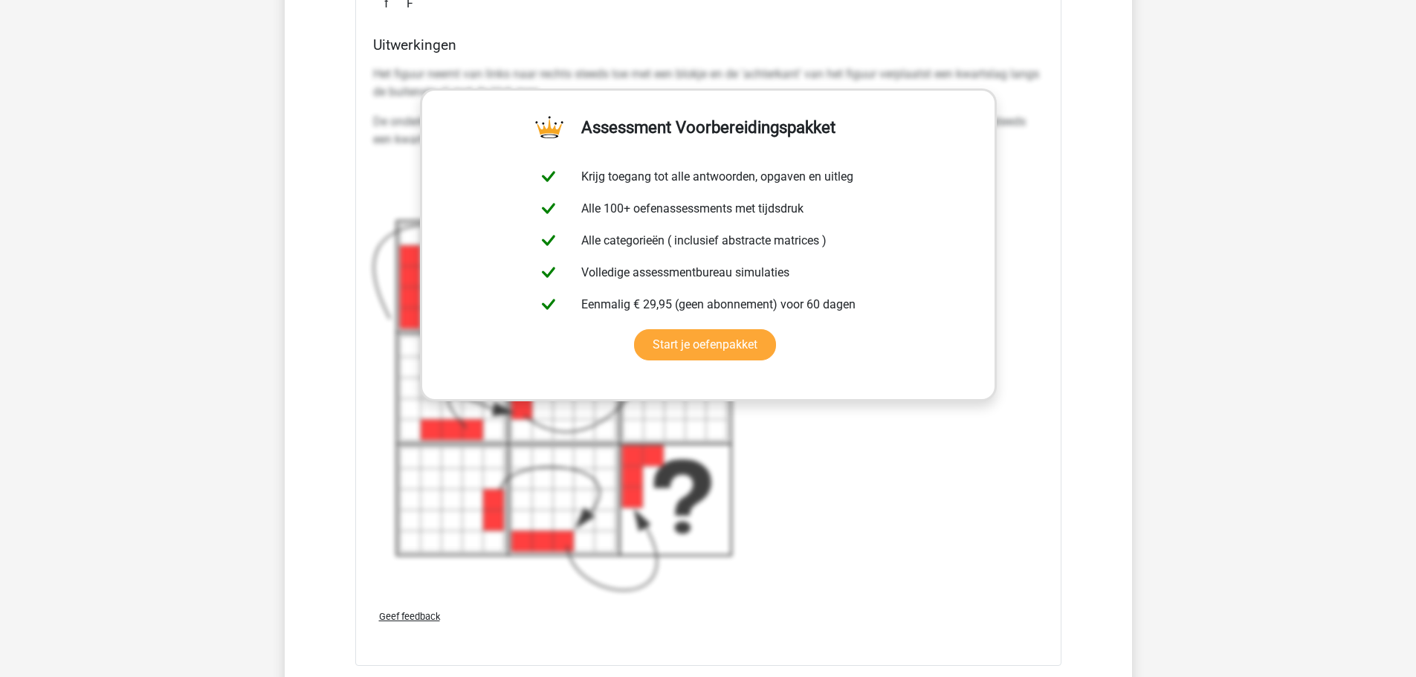
scroll to position [3938, 0]
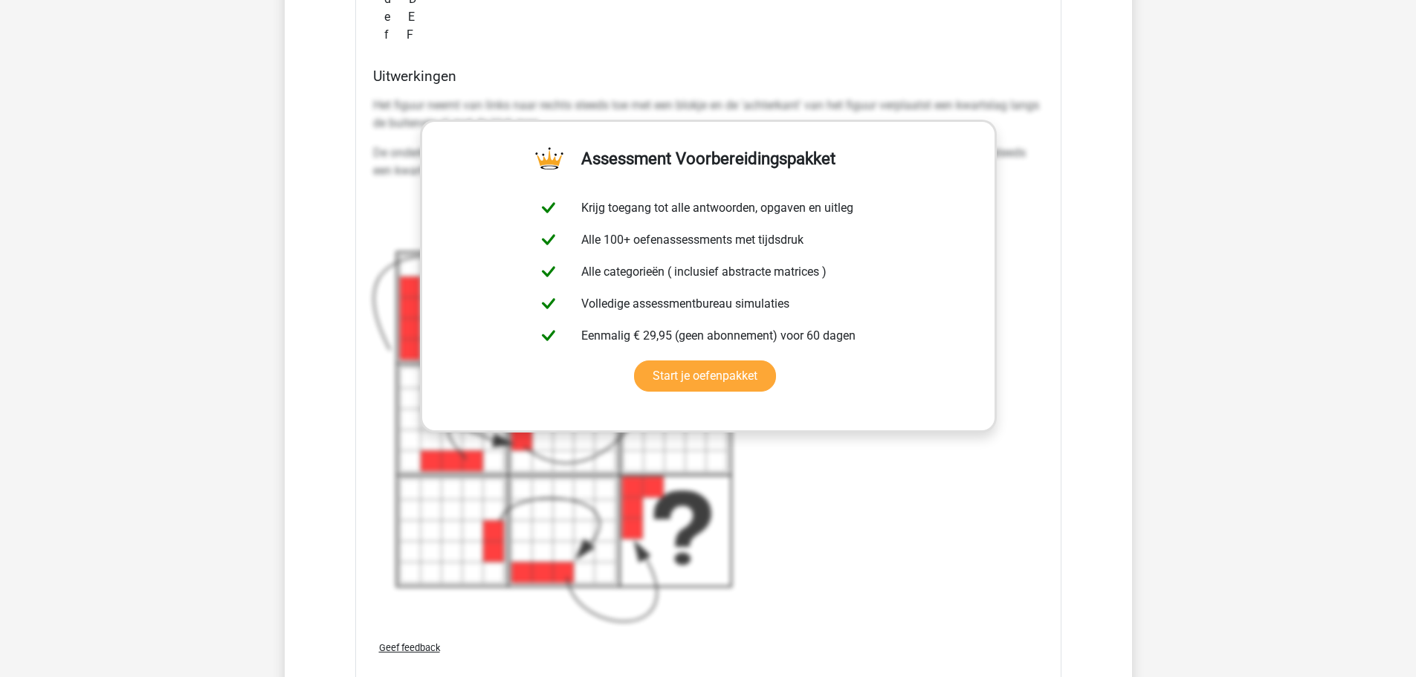
click at [1021, 523] on div "Het figuur neemt van links naar rechts steeds toe met een blokje en de 'achterk…" at bounding box center [708, 360] width 670 height 538
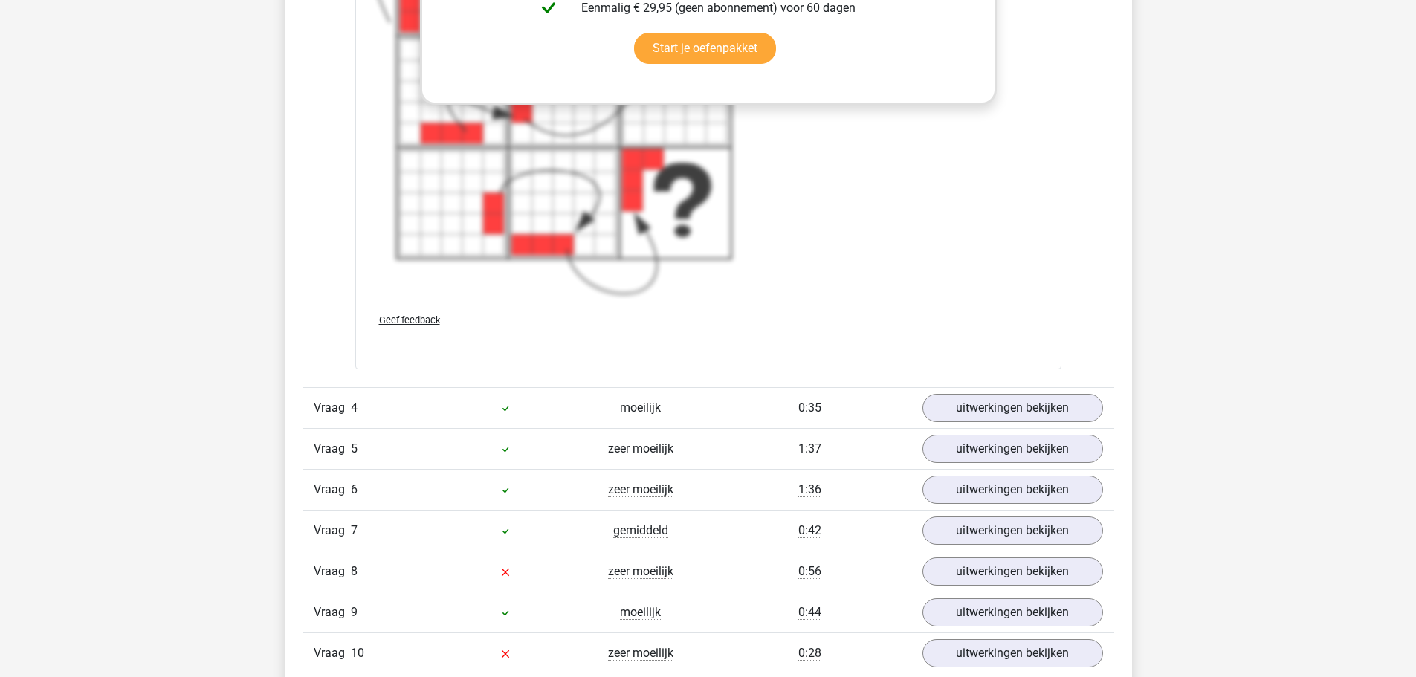
scroll to position [4310, 0]
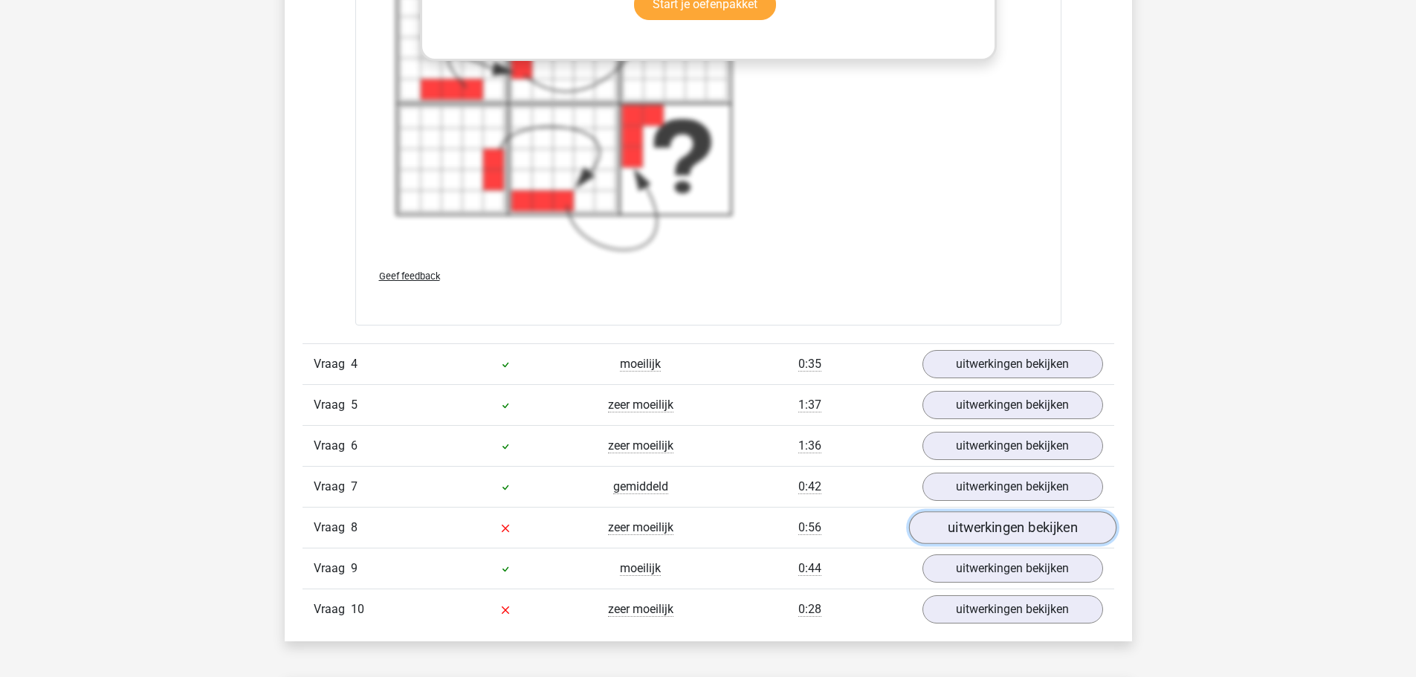
click at [960, 528] on link "uitwerkingen bekijken" at bounding box center [1011, 527] width 207 height 33
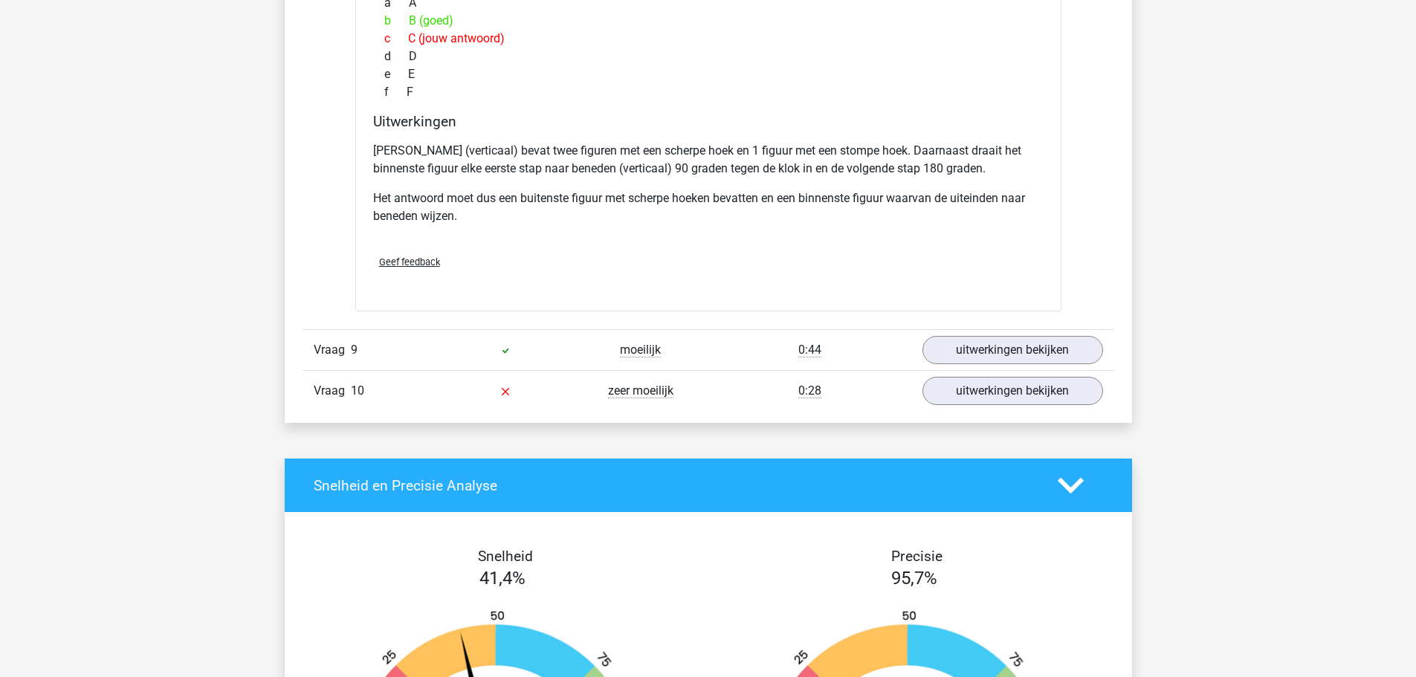
scroll to position [5202, 0]
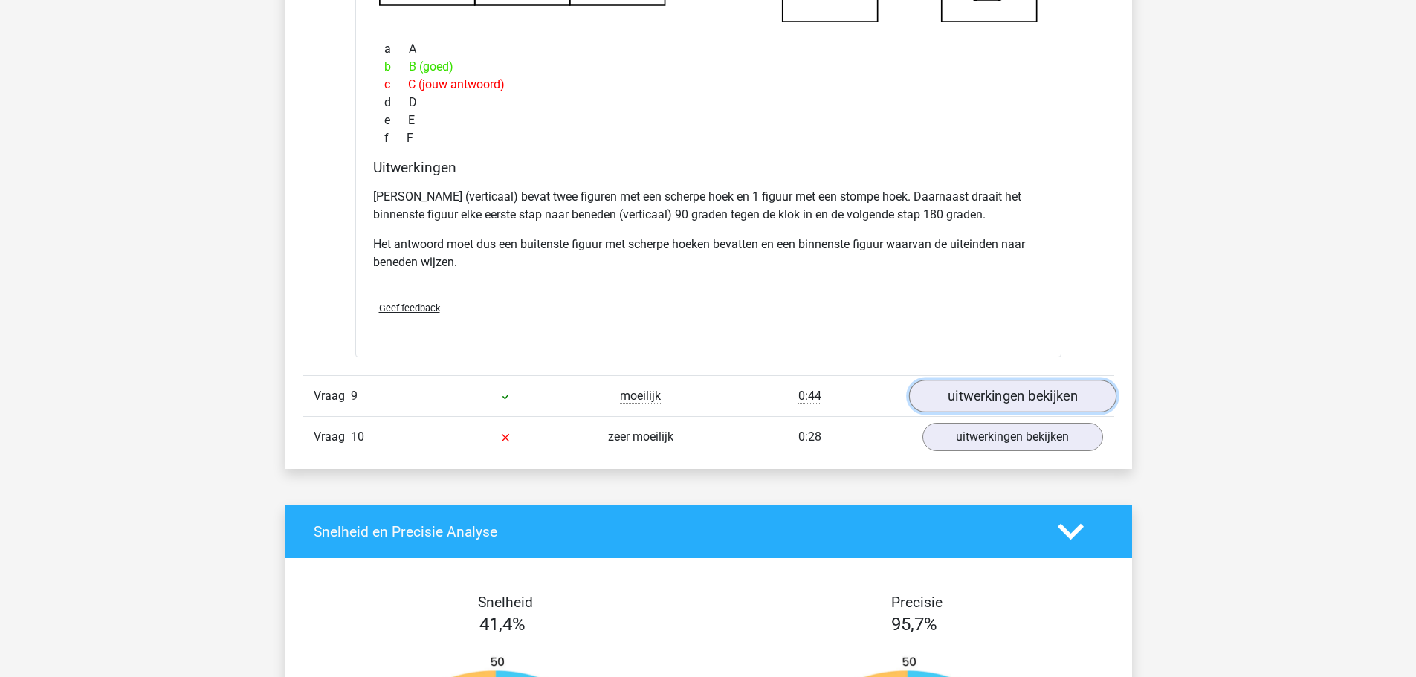
click at [967, 394] on link "uitwerkingen bekijken" at bounding box center [1011, 396] width 207 height 33
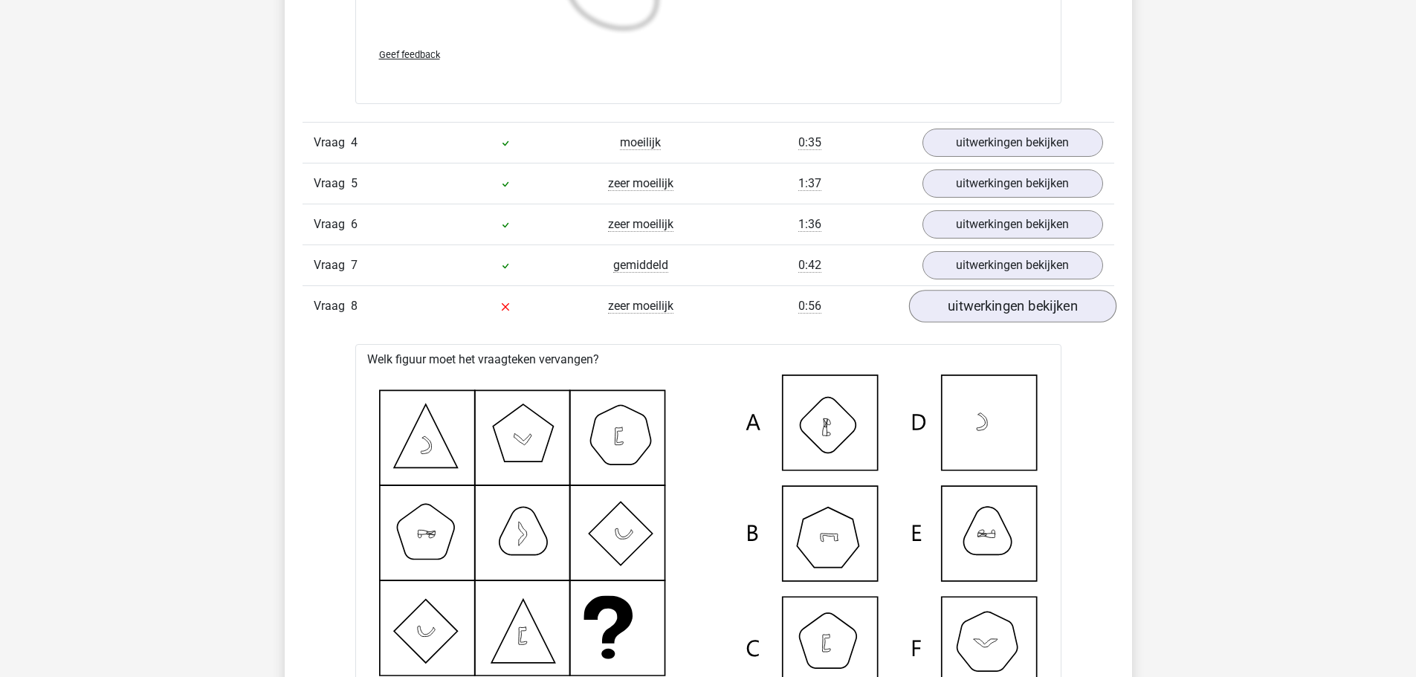
scroll to position [4533, 0]
click at [965, 265] on link "uitwerkingen bekijken" at bounding box center [1011, 263] width 207 height 33
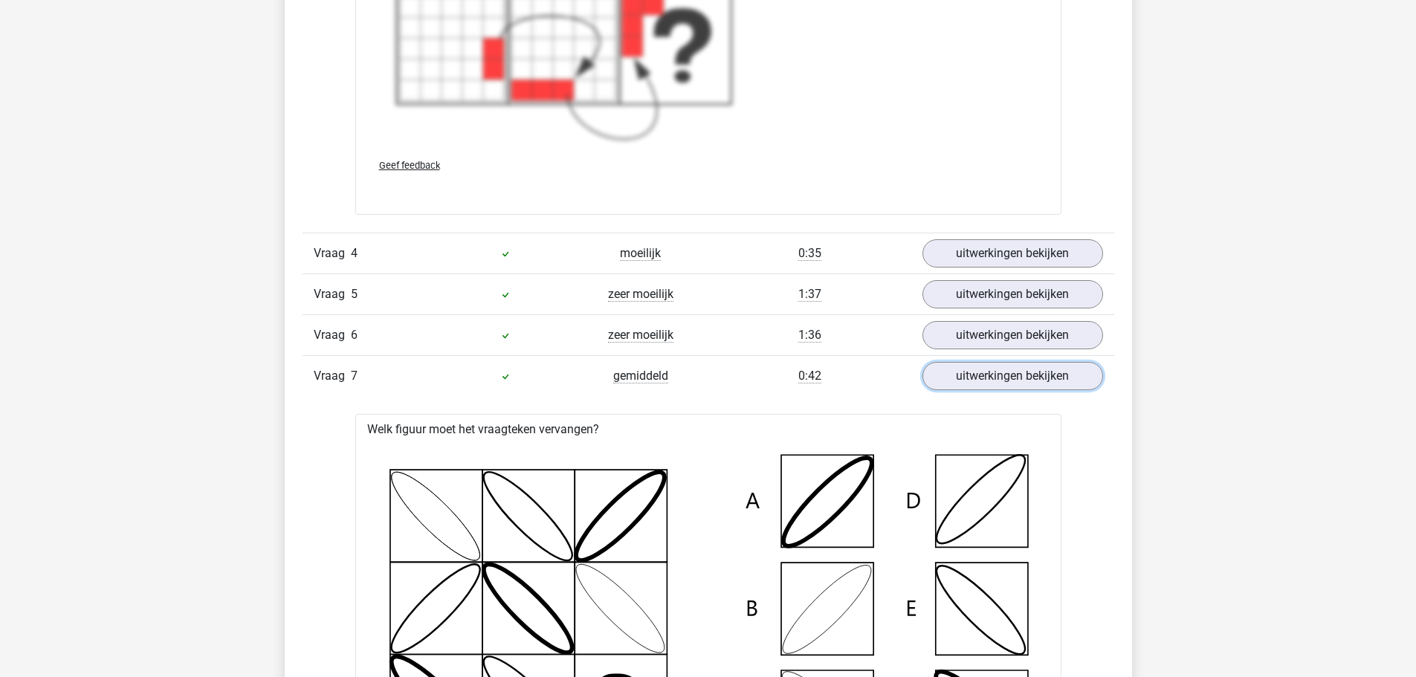
scroll to position [4236, 0]
